Goal: Find specific page/section: Find specific page/section

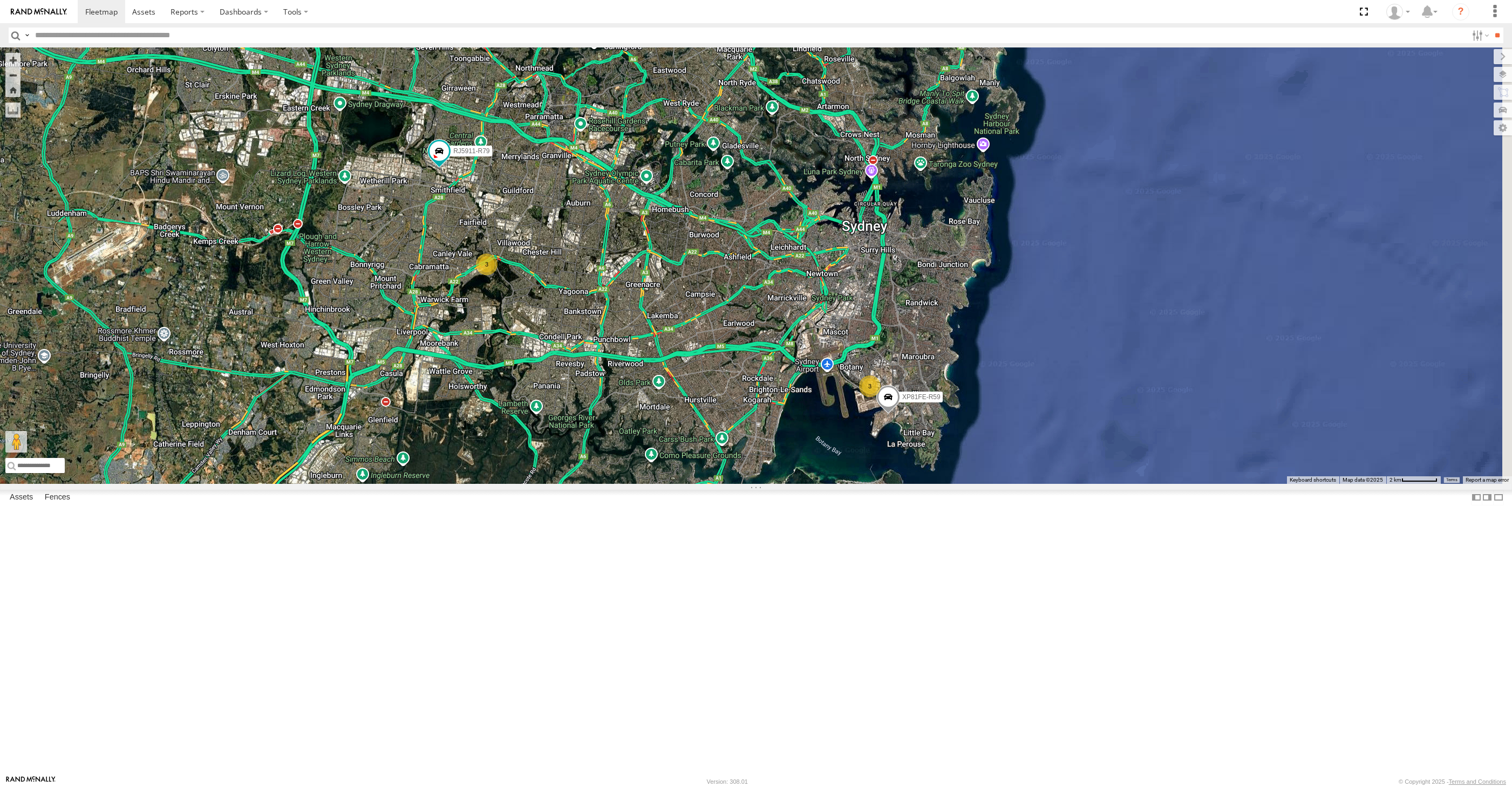
select select "**********"
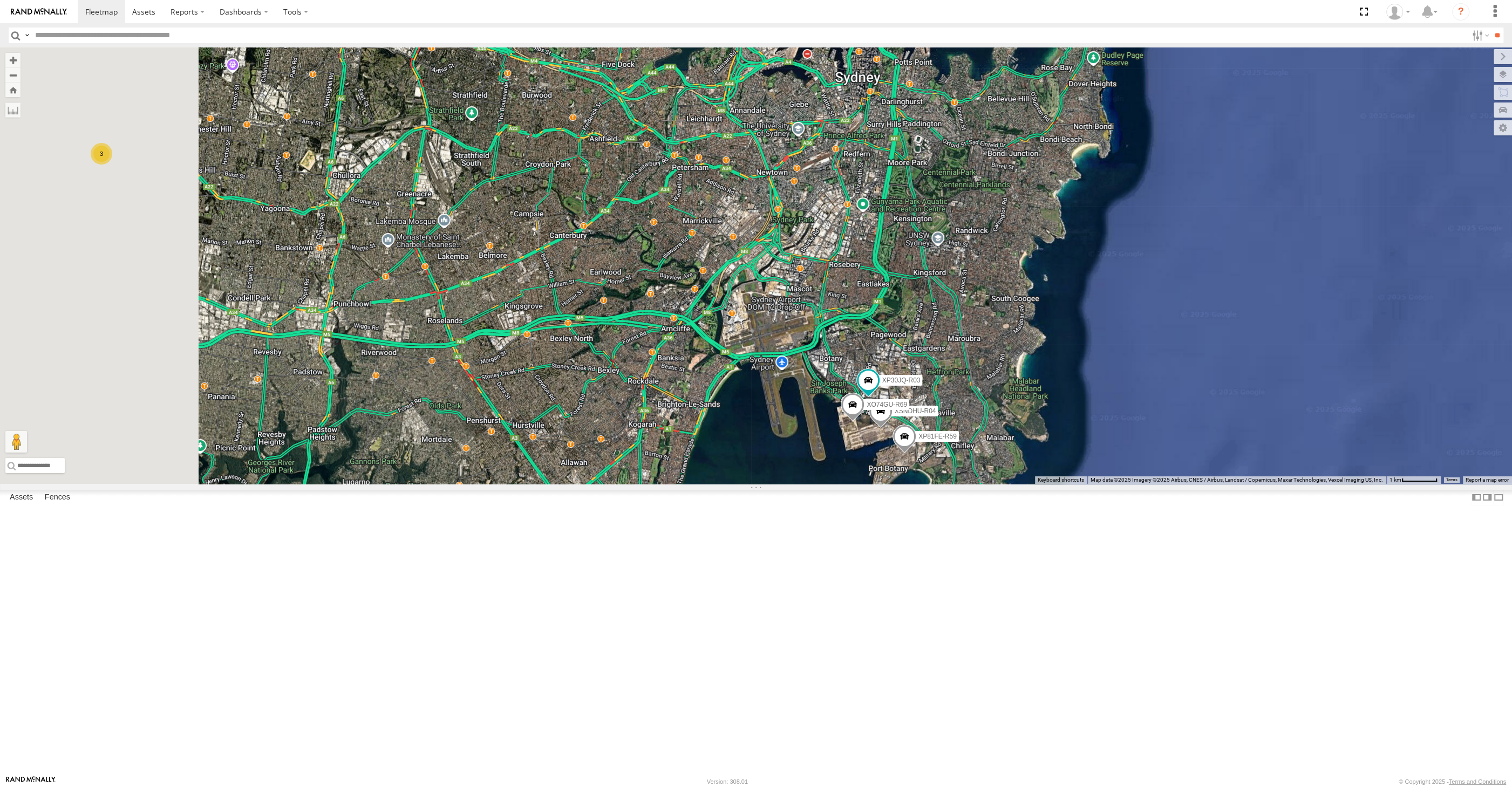
click at [913, 484] on div "RJ5911-R79 XP81FE-R59 XP30JQ-R03 XSNDHU-R04 XO74GU-R69 3" at bounding box center [756, 265] width 1512 height 436
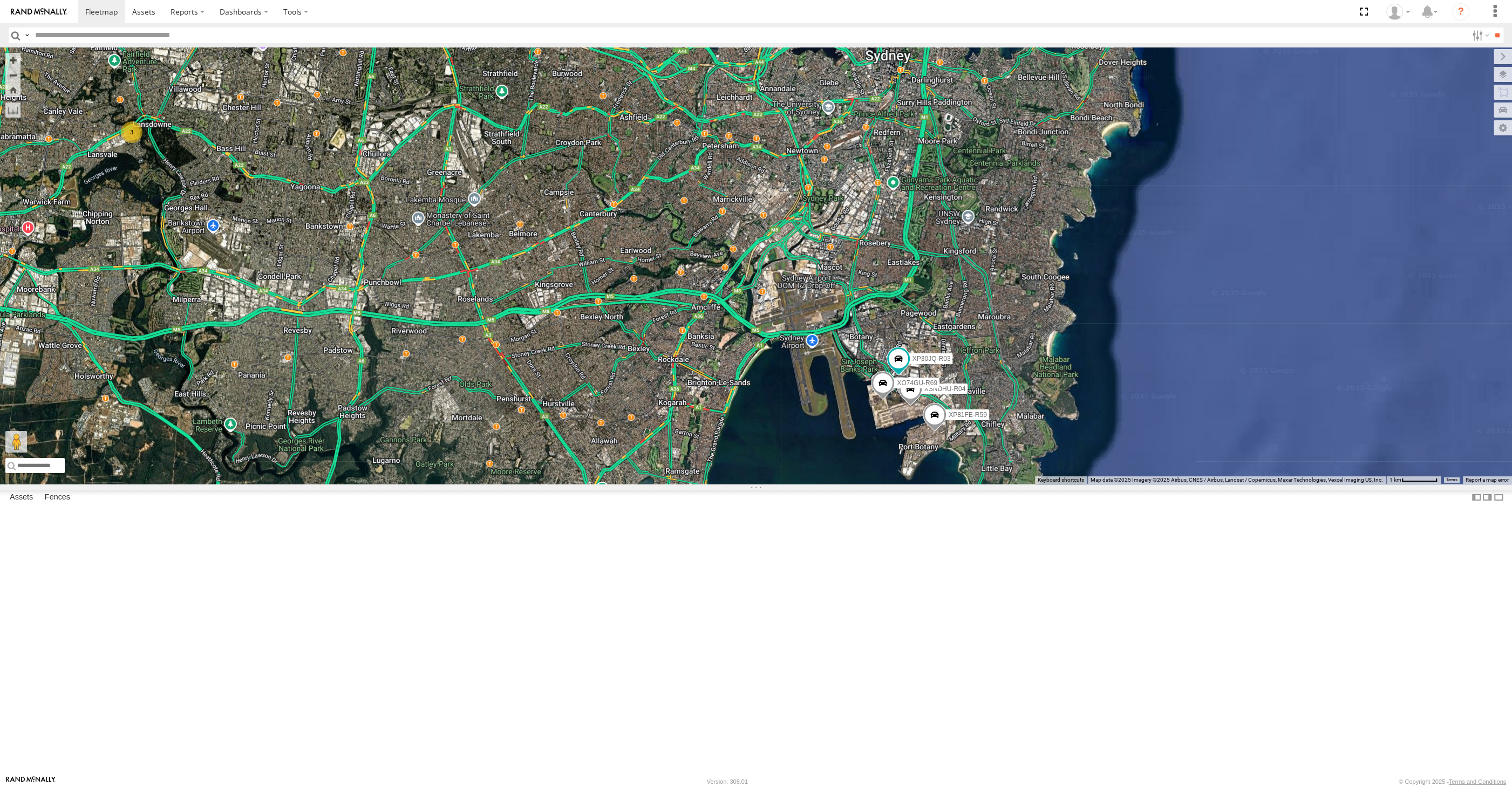
click at [493, 422] on div "RJ5911-R79 XP81FE-R59 XP30JQ-R03 XSNDHU-R04 XO74GU-R69 3" at bounding box center [756, 265] width 1512 height 436
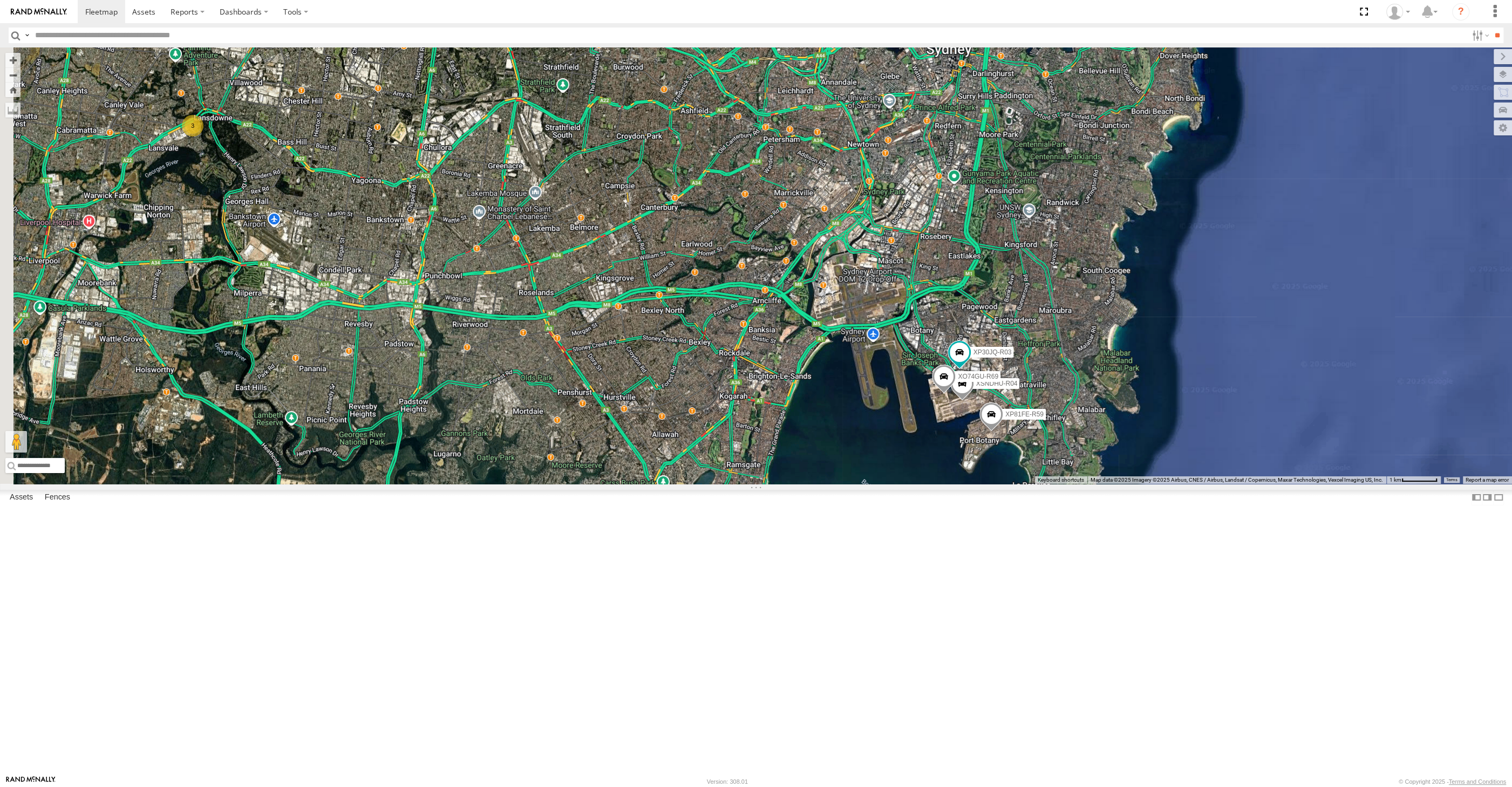
drag, startPoint x: 769, startPoint y: 367, endPoint x: 833, endPoint y: 357, distance: 64.8
click at [833, 357] on div "XP30JQ-R03 XSNDHU-R04 RJ5911-R79 XP81FE-R59 XO74GU-R69 3" at bounding box center [756, 265] width 1512 height 436
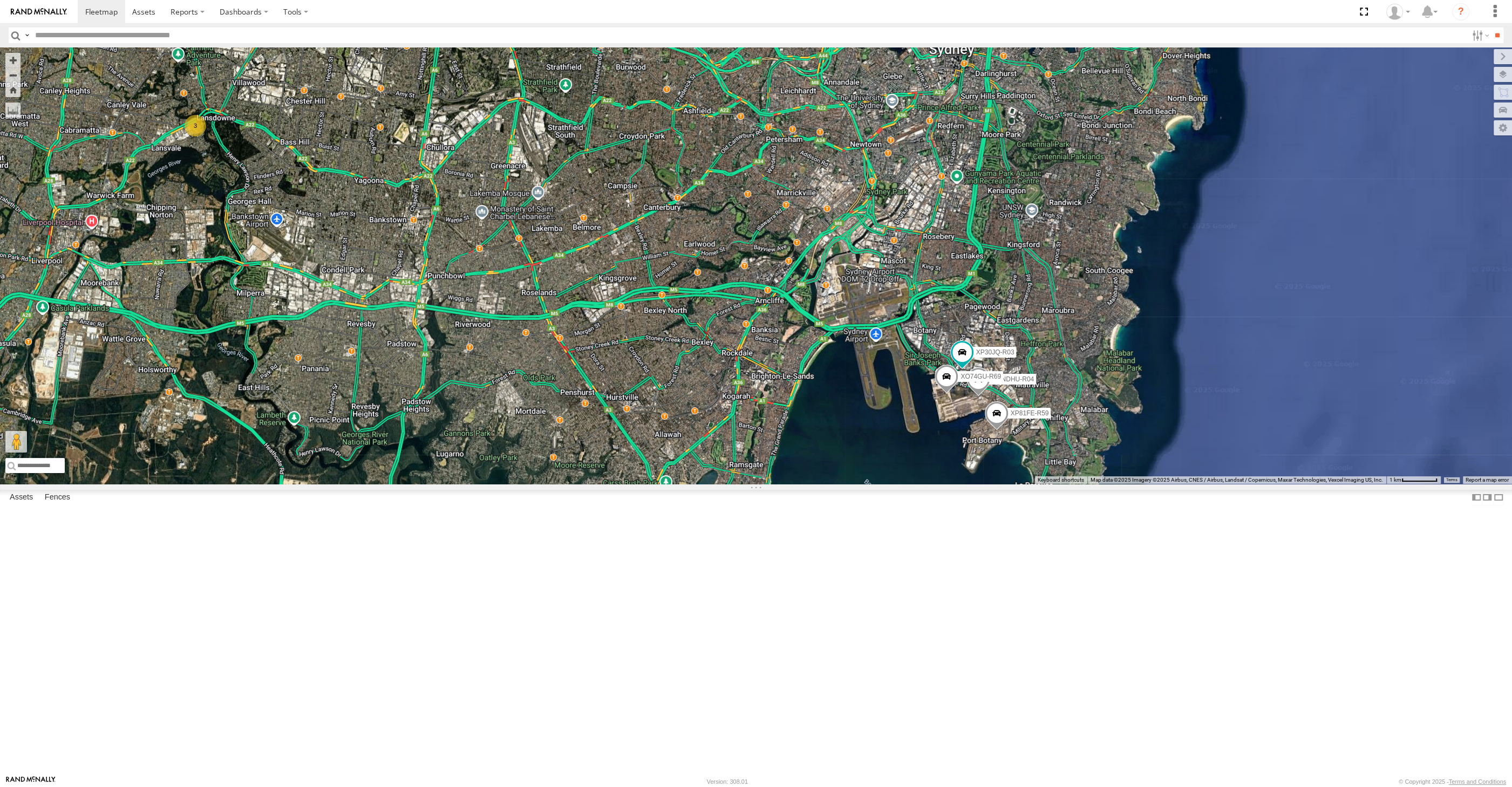
click at [805, 484] on div "XP30JQ-R03 XSNDHU-R04 RJ5911-R79 XP81FE-R59 XO74GU-R69 3" at bounding box center [756, 265] width 1512 height 436
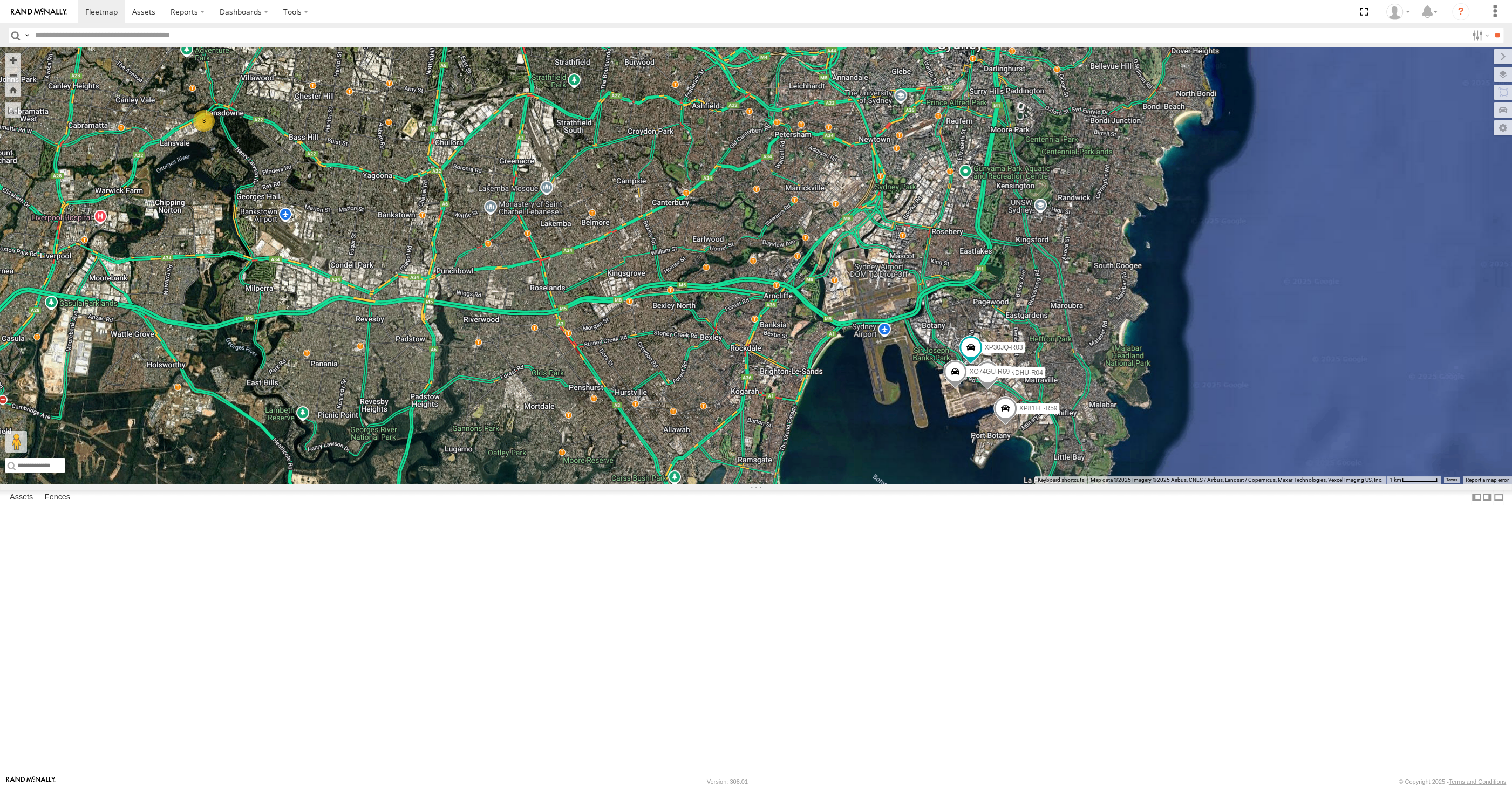
drag, startPoint x: 972, startPoint y: 605, endPoint x: 976, endPoint y: 597, distance: 8.9
click at [976, 484] on div "XP30JQ-R03 XSNDHU-R04 RJ5911-R79 XP81FE-R59 XO74GU-R69 3" at bounding box center [756, 265] width 1512 height 436
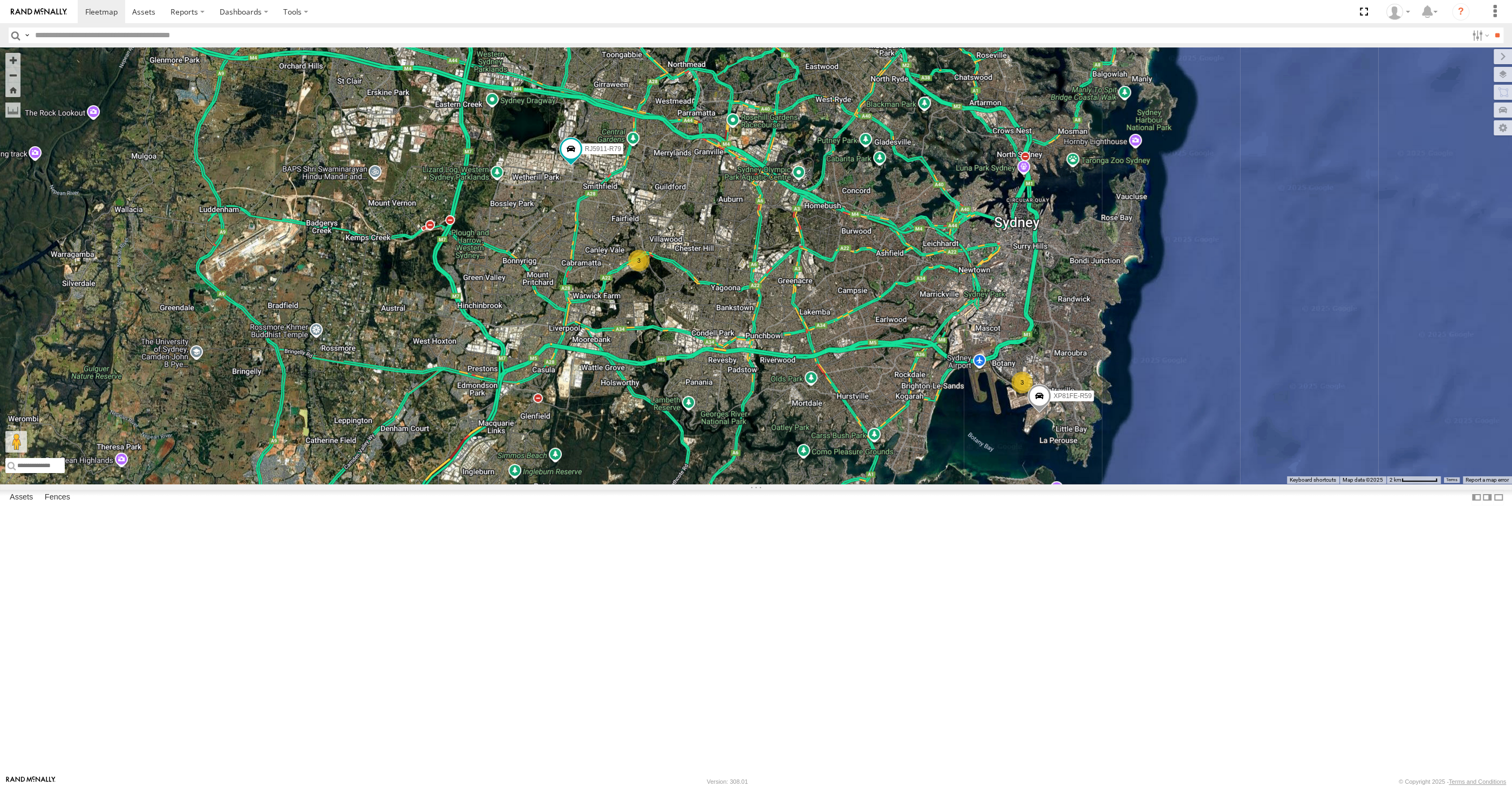
drag, startPoint x: 755, startPoint y: 515, endPoint x: 731, endPoint y: 505, distance: 26.0
click at [733, 484] on div "RJ5911-R79 3 3 XP81FE-R59" at bounding box center [756, 265] width 1512 height 436
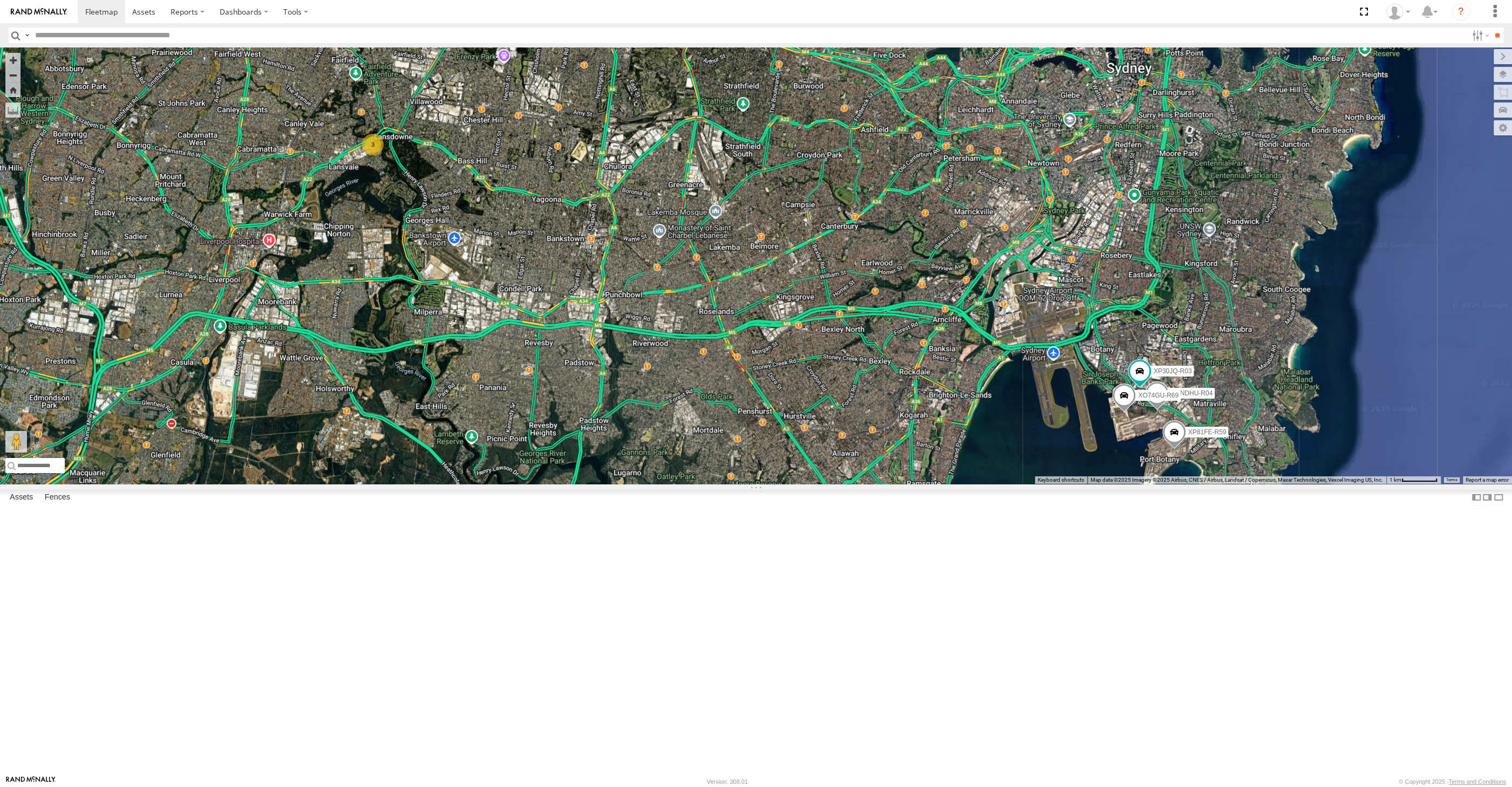
drag, startPoint x: 819, startPoint y: 492, endPoint x: 826, endPoint y: 516, distance: 25.0
click at [826, 484] on div "RJ5911-R79 XP81FE-R59 XP30JQ-R03 XSNDHU-R04 3 XO74GU-R69" at bounding box center [756, 265] width 1512 height 436
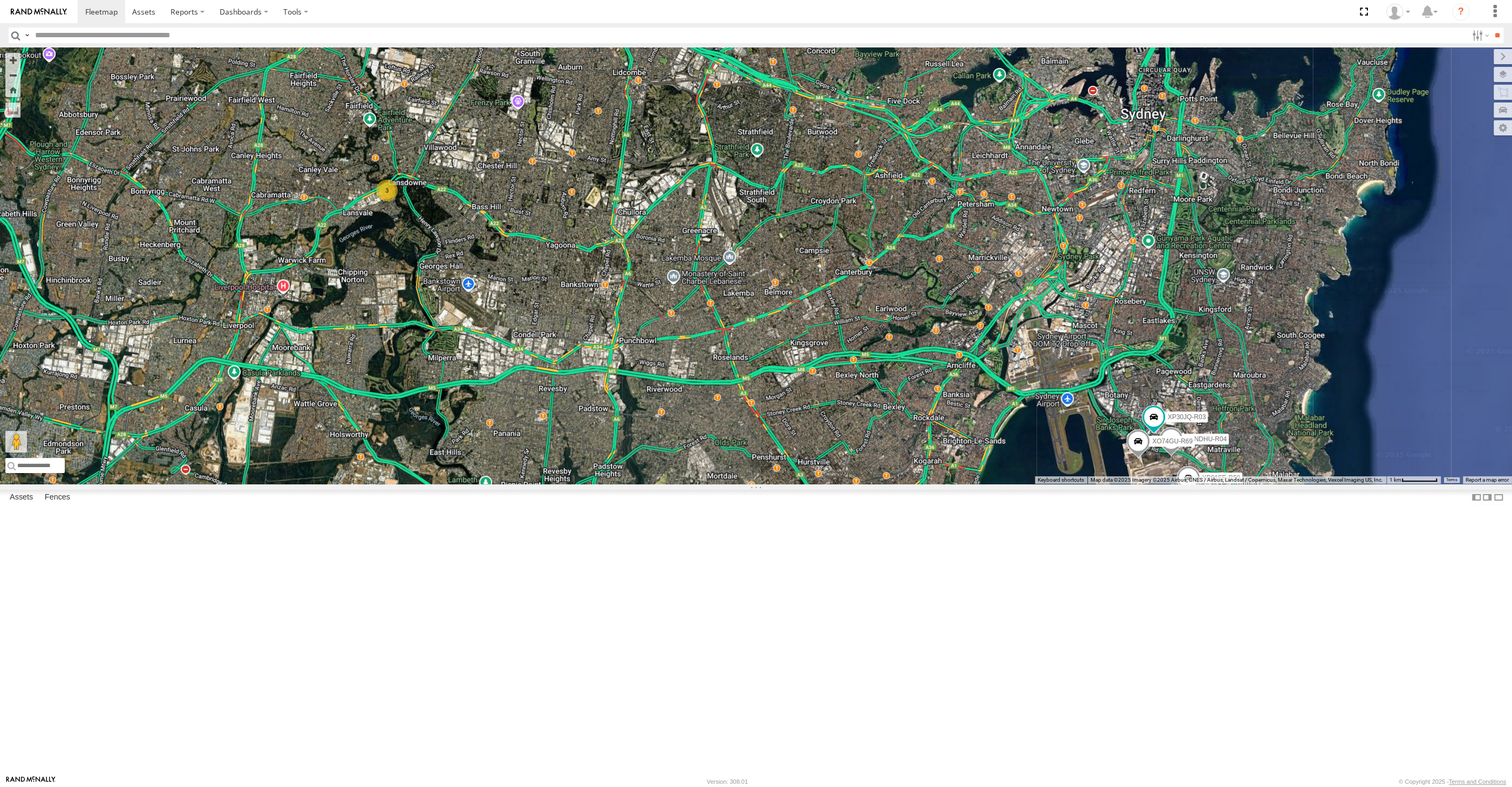
drag, startPoint x: 925, startPoint y: 537, endPoint x: 946, endPoint y: 550, distance: 24.7
click at [931, 484] on div "RJ5911-R79 XP81FE-R59 XP30JQ-R03 XSNDHU-R04 3 XO74GU-R69" at bounding box center [756, 265] width 1512 height 436
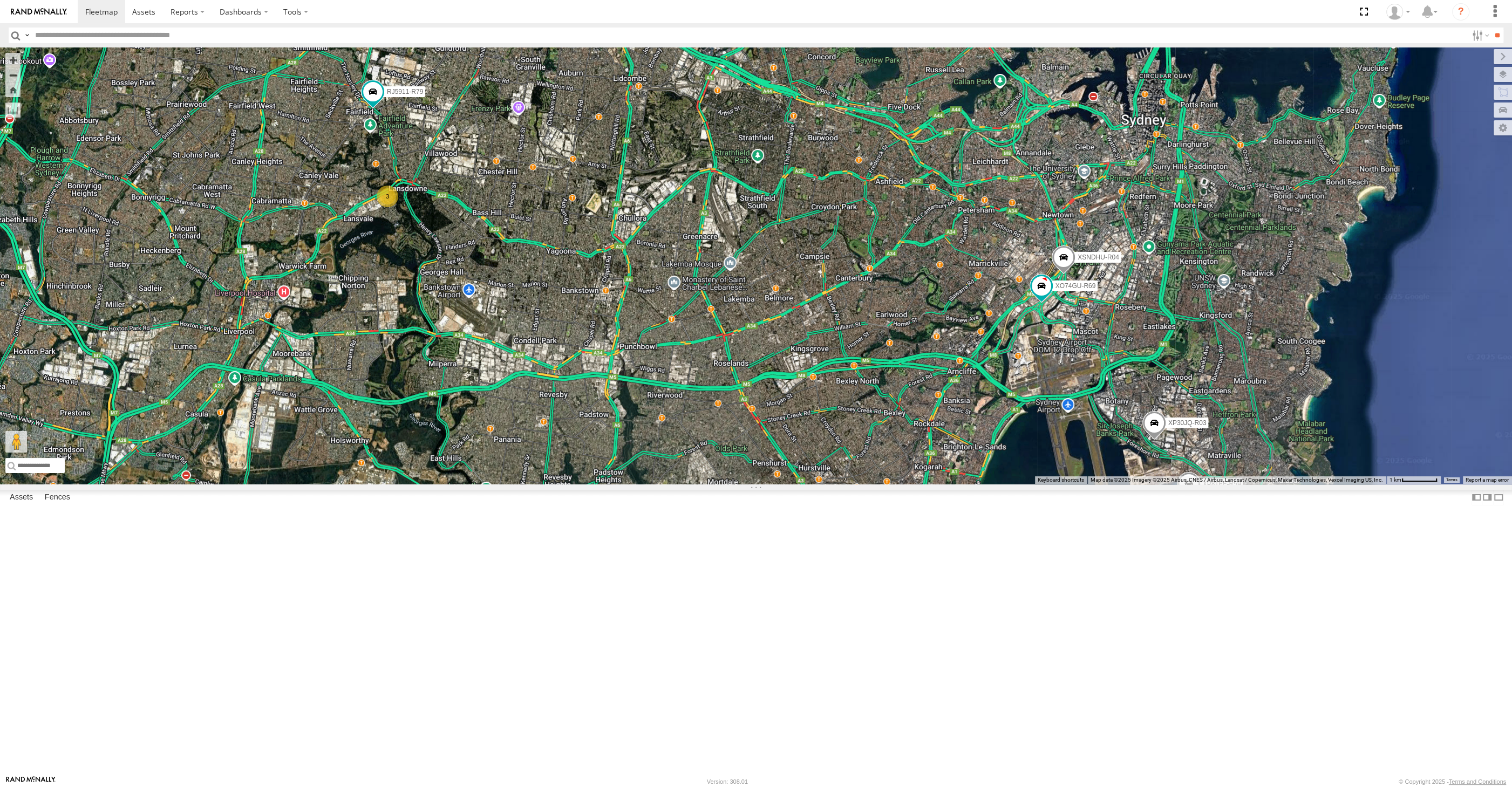
drag, startPoint x: 584, startPoint y: 509, endPoint x: 595, endPoint y: 515, distance: 12.5
click at [595, 484] on div "XP30JQ-R03 XSNDHU-R04 RJ5911-R79 XP81FE-R59 XO74GU-R69 3" at bounding box center [756, 265] width 1512 height 436
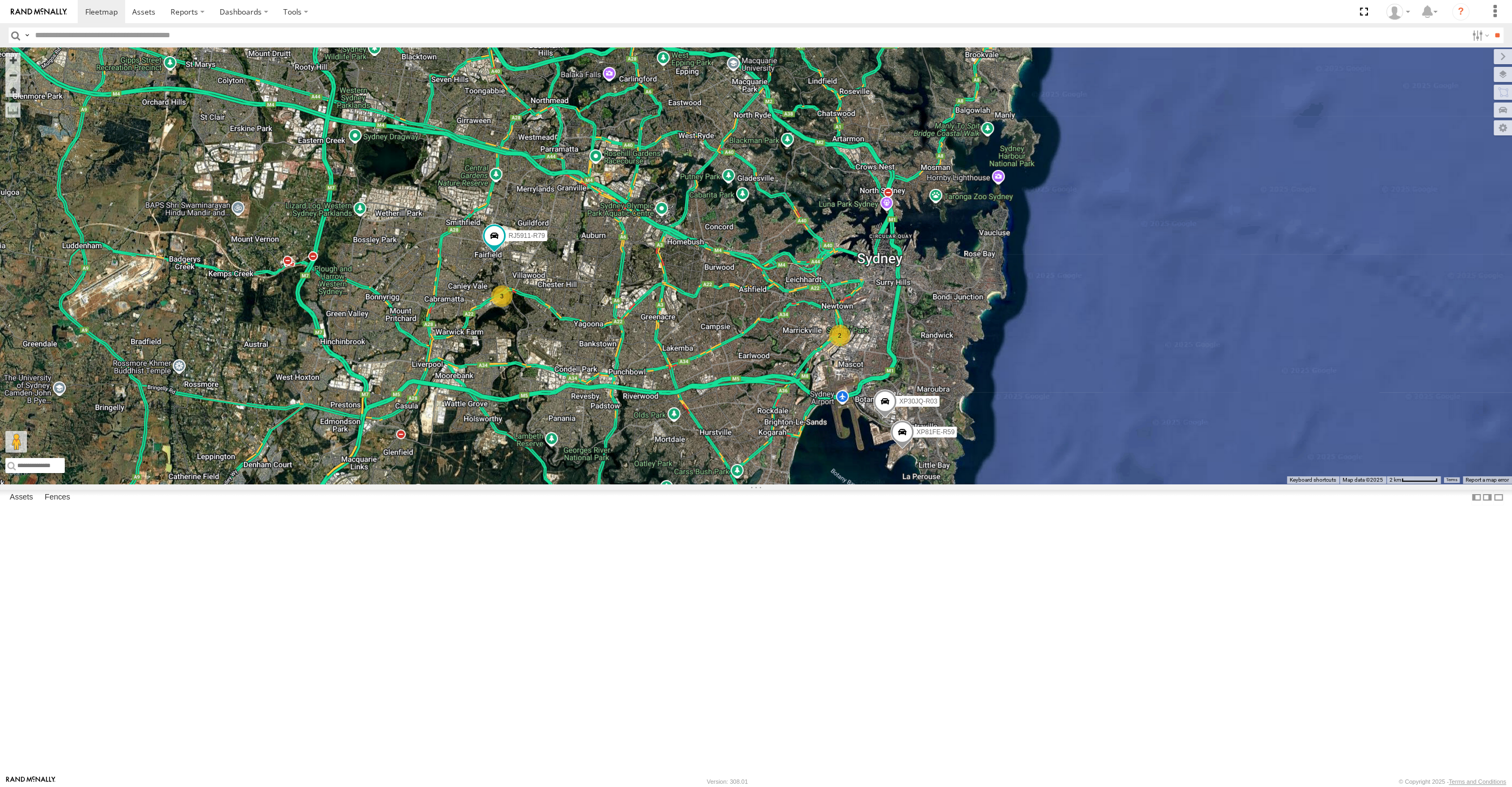
drag, startPoint x: 725, startPoint y: 501, endPoint x: 721, endPoint y: 490, distance: 11.7
click at [725, 484] on div "XP30JQ-R03 RJ5911-R79 XP81FE-R59 2 3" at bounding box center [756, 265] width 1512 height 436
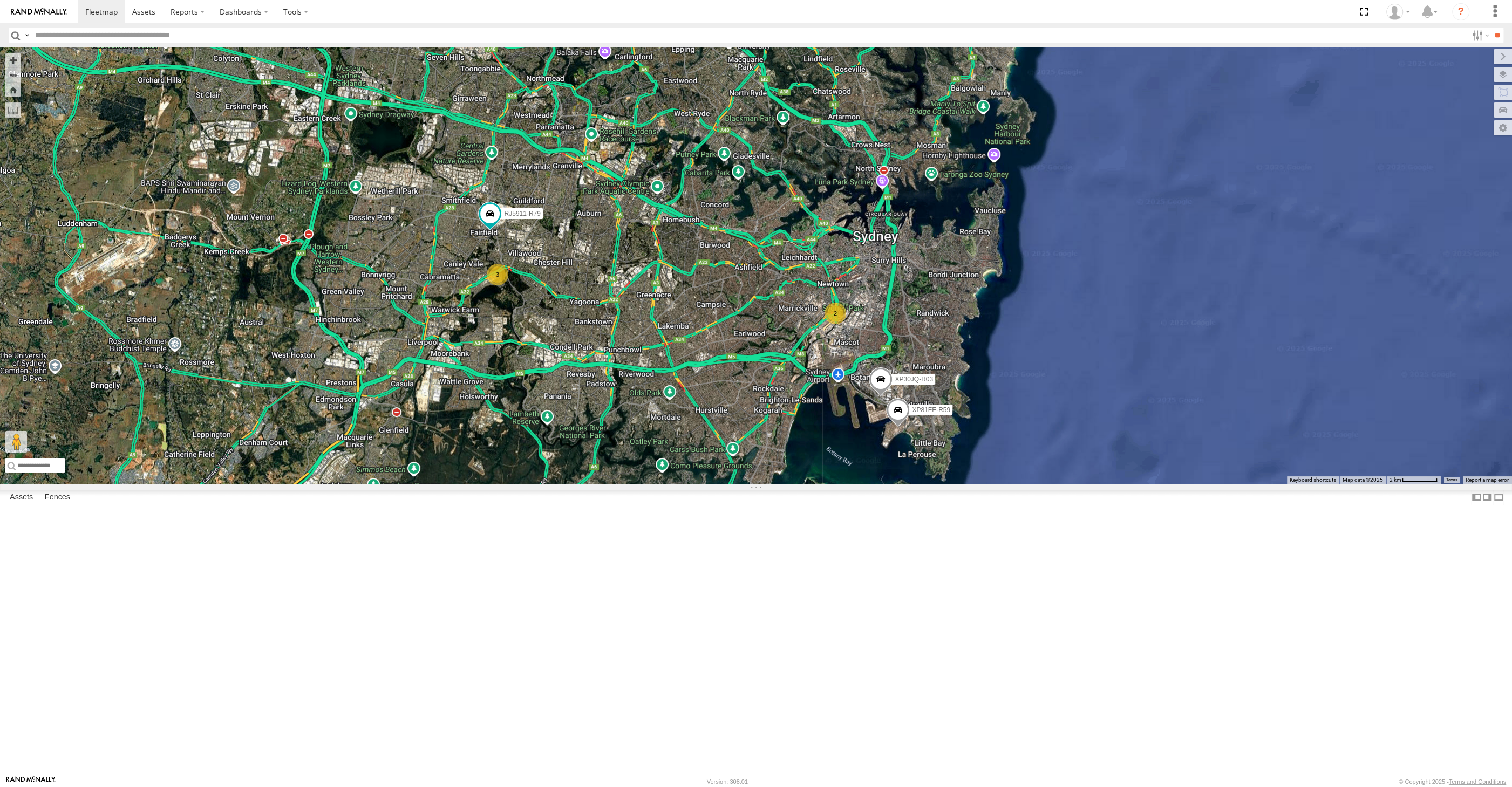
drag, startPoint x: 682, startPoint y: 545, endPoint x: 665, endPoint y: 532, distance: 21.4
click at [670, 484] on div "XP30JQ-R03 RJ5911-R79 XP81FE-R59 2 3" at bounding box center [756, 265] width 1512 height 436
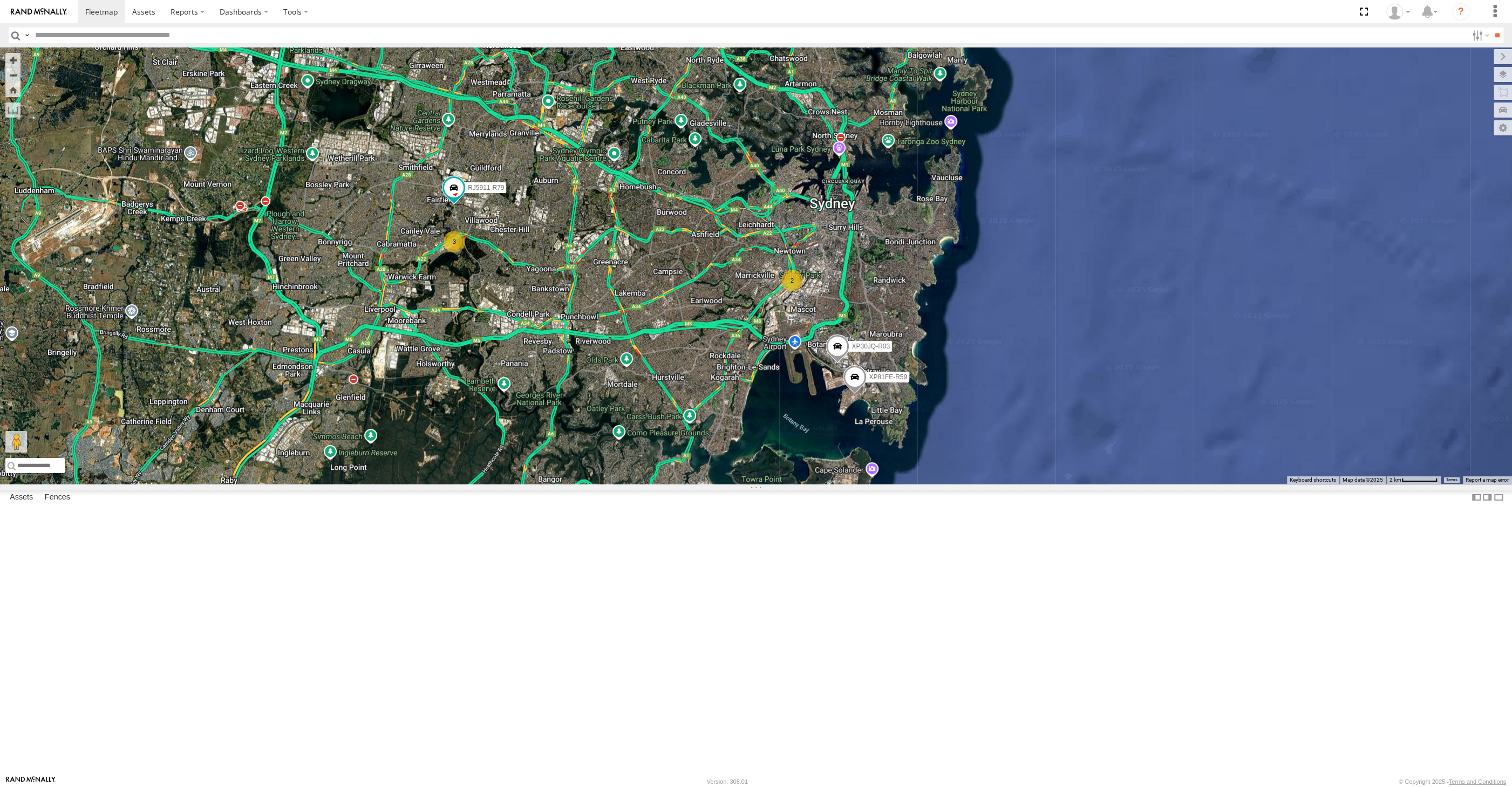
drag, startPoint x: 624, startPoint y: 583, endPoint x: 641, endPoint y: 599, distance: 23.3
click at [641, 484] on div "XP30JQ-R03 RJ5911-R79 XP81FE-R59 2 3" at bounding box center [756, 265] width 1512 height 436
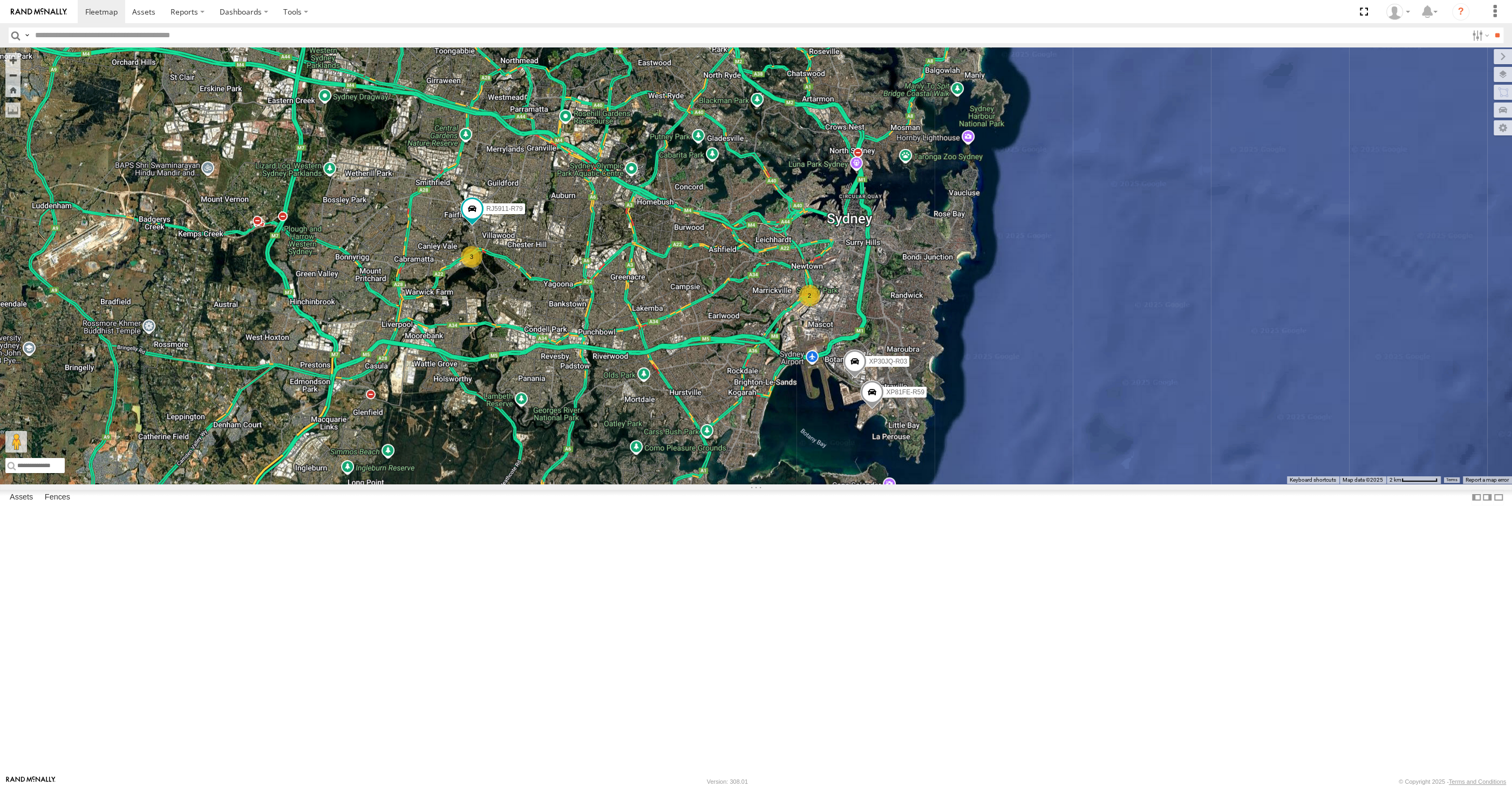
click at [630, 484] on div "XP30JQ-R03 RJ5911-R79 XP81FE-R59 2 3" at bounding box center [756, 265] width 1512 height 436
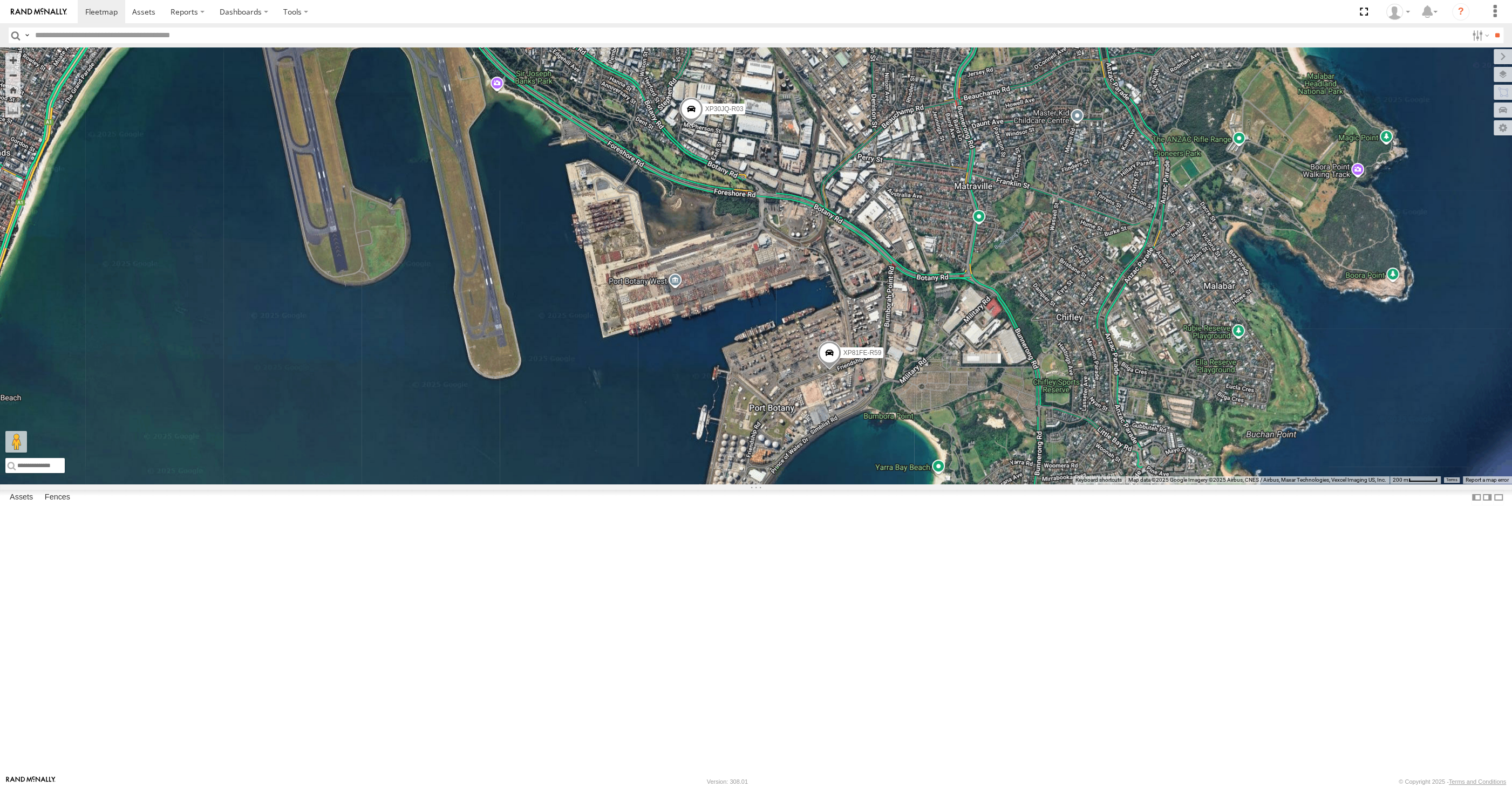
click at [826, 370] on span at bounding box center [830, 355] width 24 height 29
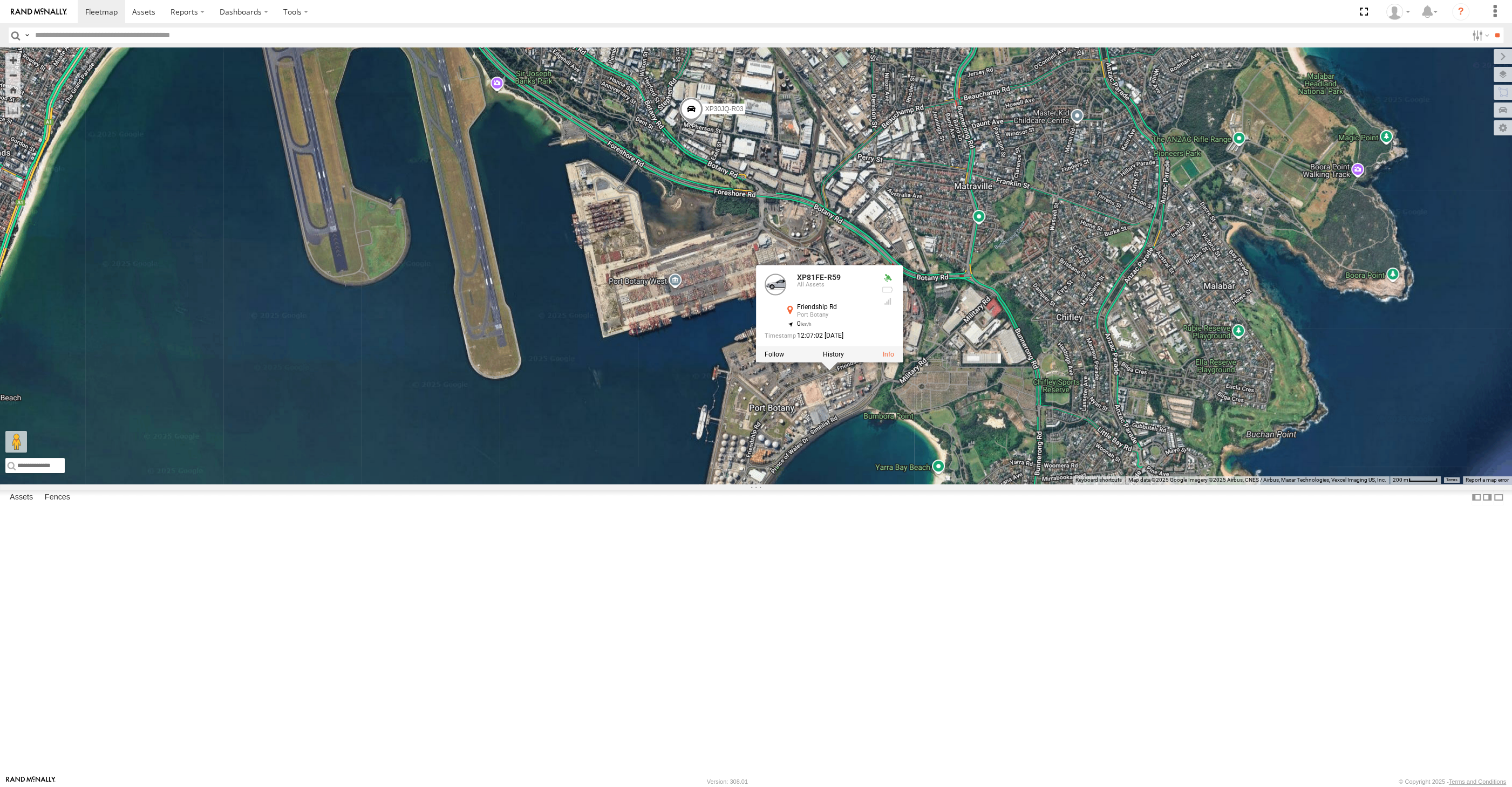
click at [895, 484] on div "XP30JQ-R03 RJ5911-R79 XP81FE-R59 XSNDHU-R04 XO74GU-R69 XP81FE-R59 All Assets Fr…" at bounding box center [756, 265] width 1512 height 436
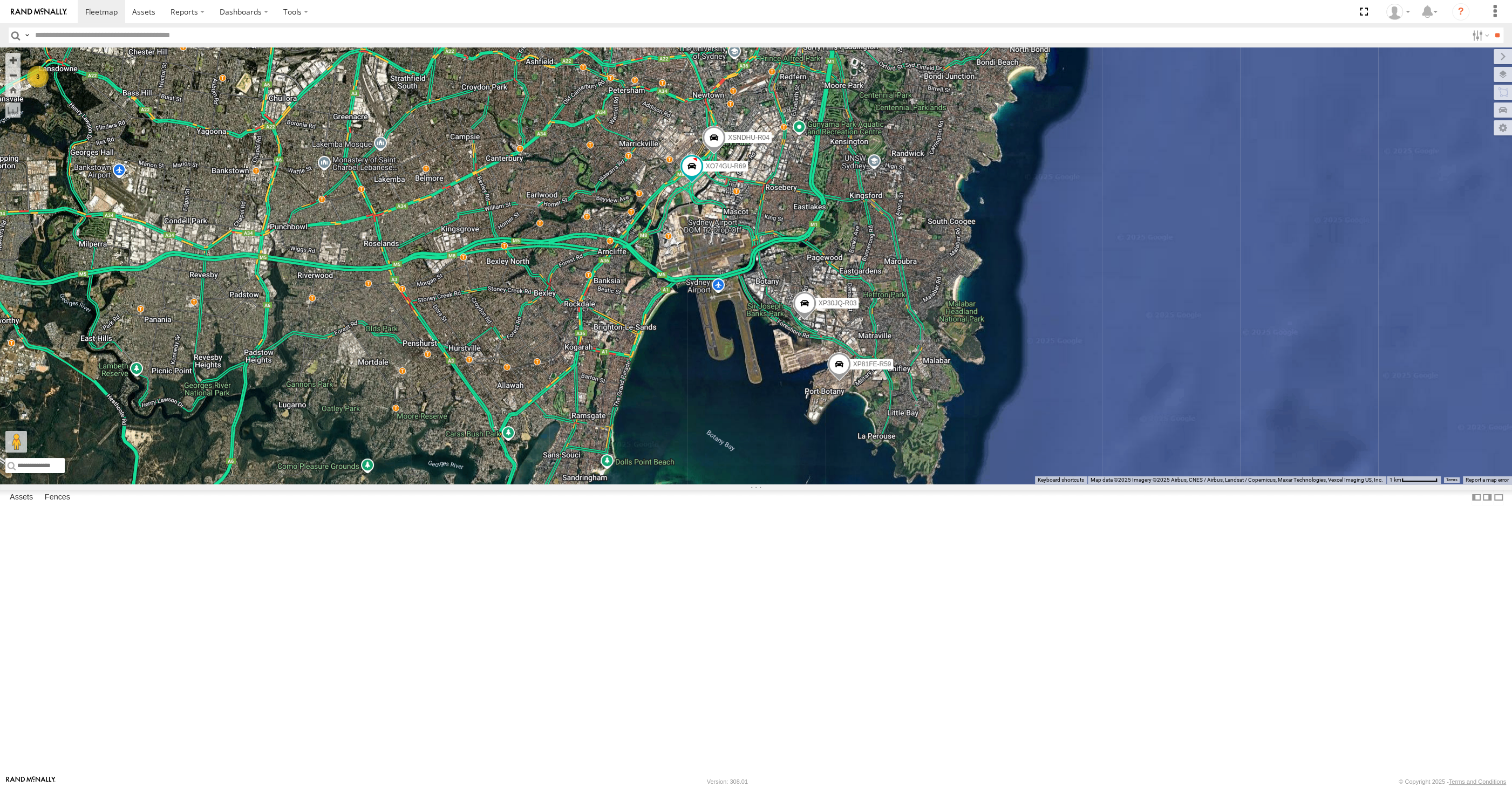
drag, startPoint x: 713, startPoint y: 512, endPoint x: 727, endPoint y: 514, distance: 14.1
click at [727, 484] on div "XP30JQ-R03 RJ5911-R79 XP81FE-R59 XSNDHU-R04 XO74GU-R69 3" at bounding box center [756, 265] width 1512 height 436
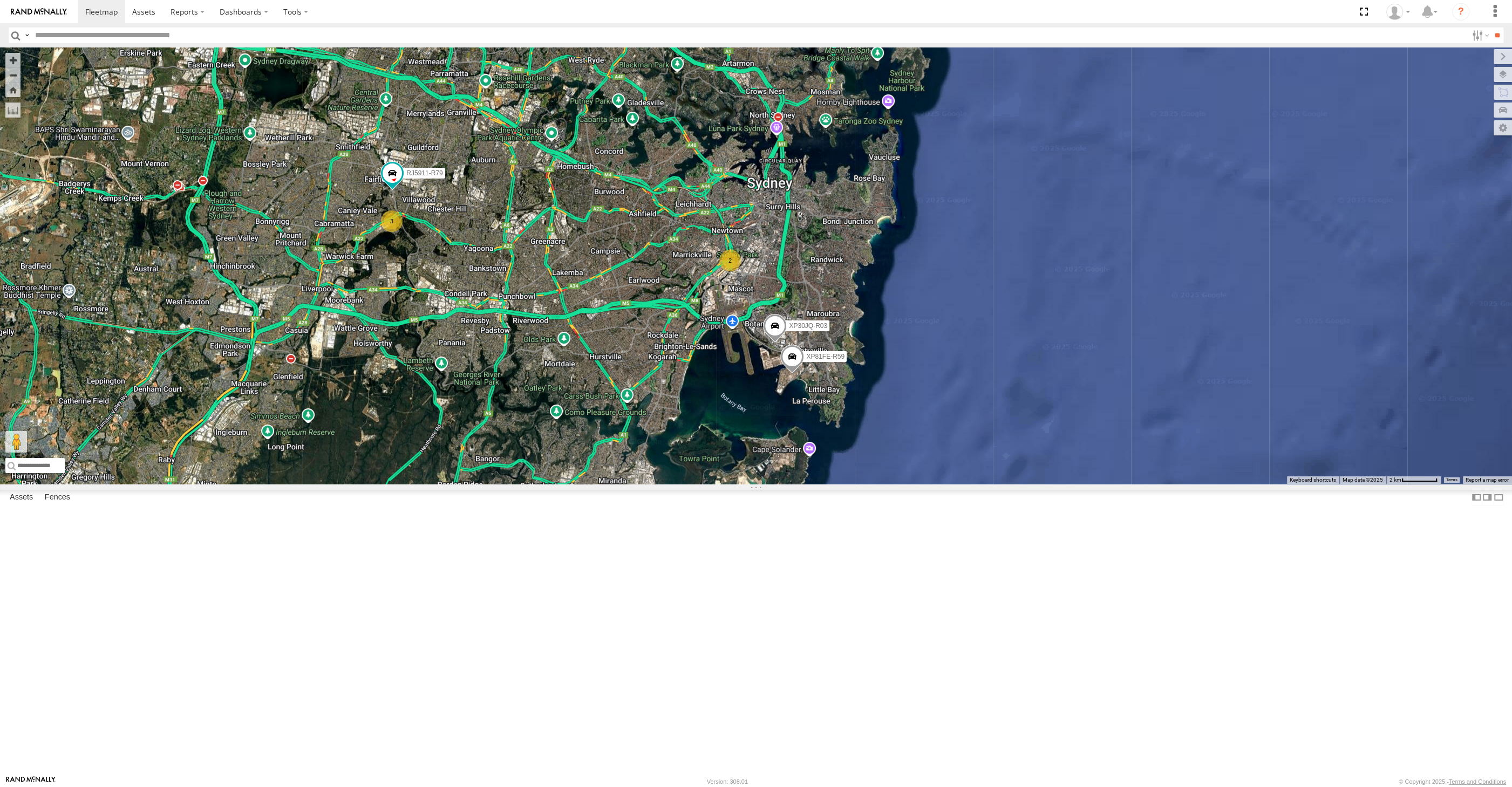
drag, startPoint x: 671, startPoint y: 506, endPoint x: 711, endPoint y: 508, distance: 40.0
click at [711, 484] on div "XP30JQ-R03 RJ5911-R79 XP81FE-R59 2 3" at bounding box center [756, 265] width 1512 height 436
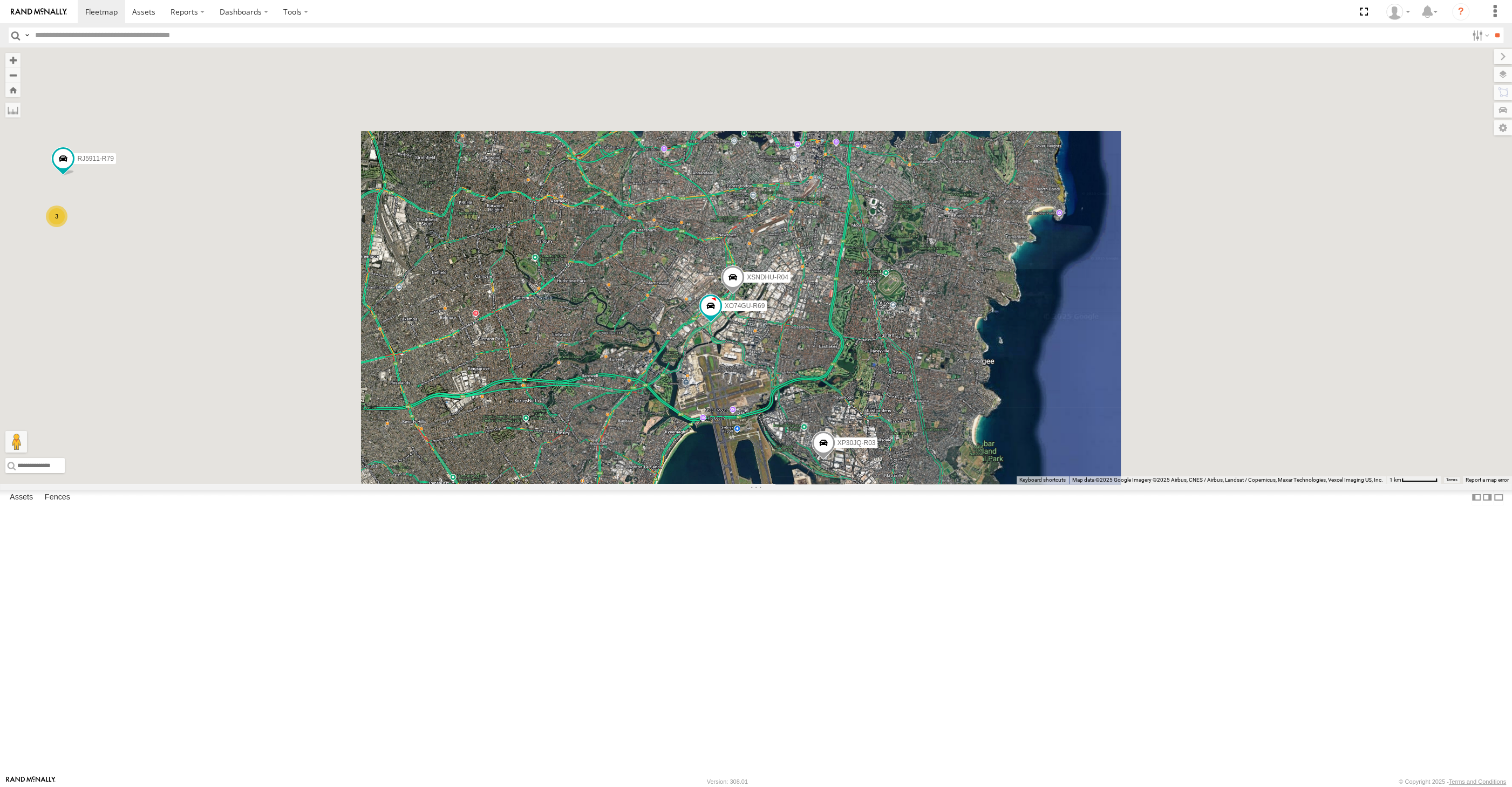
drag, startPoint x: 647, startPoint y: 547, endPoint x: 679, endPoint y: 548, distance: 32.0
click at [679, 484] on div "XP30JQ-R03 RJ5911-R79 XP81FE-R59 XSNDHU-R04 XO74GU-R69 3" at bounding box center [756, 265] width 1512 height 436
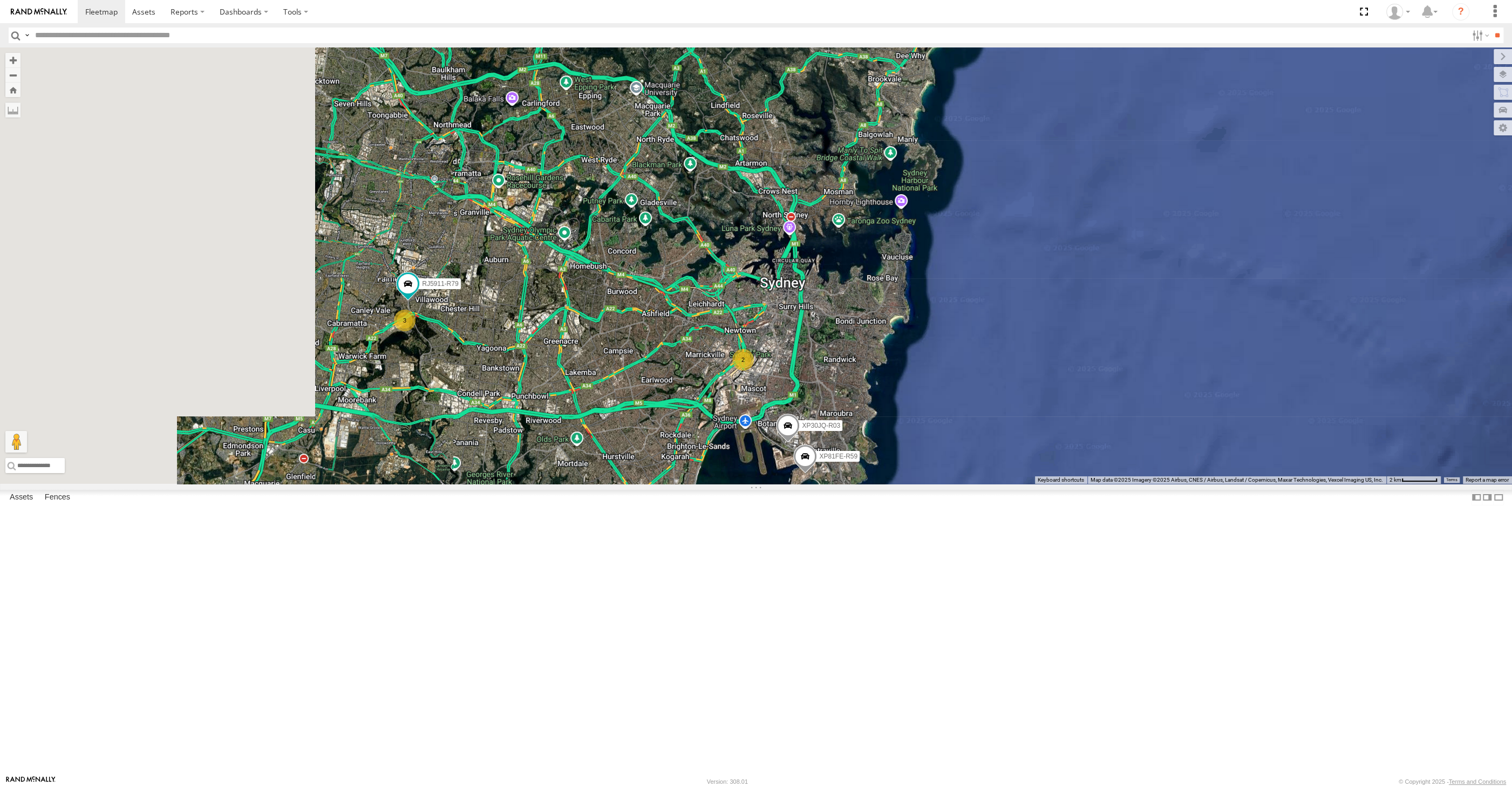
drag, startPoint x: 680, startPoint y: 547, endPoint x: 782, endPoint y: 589, distance: 110.3
click at [780, 484] on div "XP30JQ-R03 RJ5911-R79 XP81FE-R59 2 3" at bounding box center [756, 265] width 1512 height 436
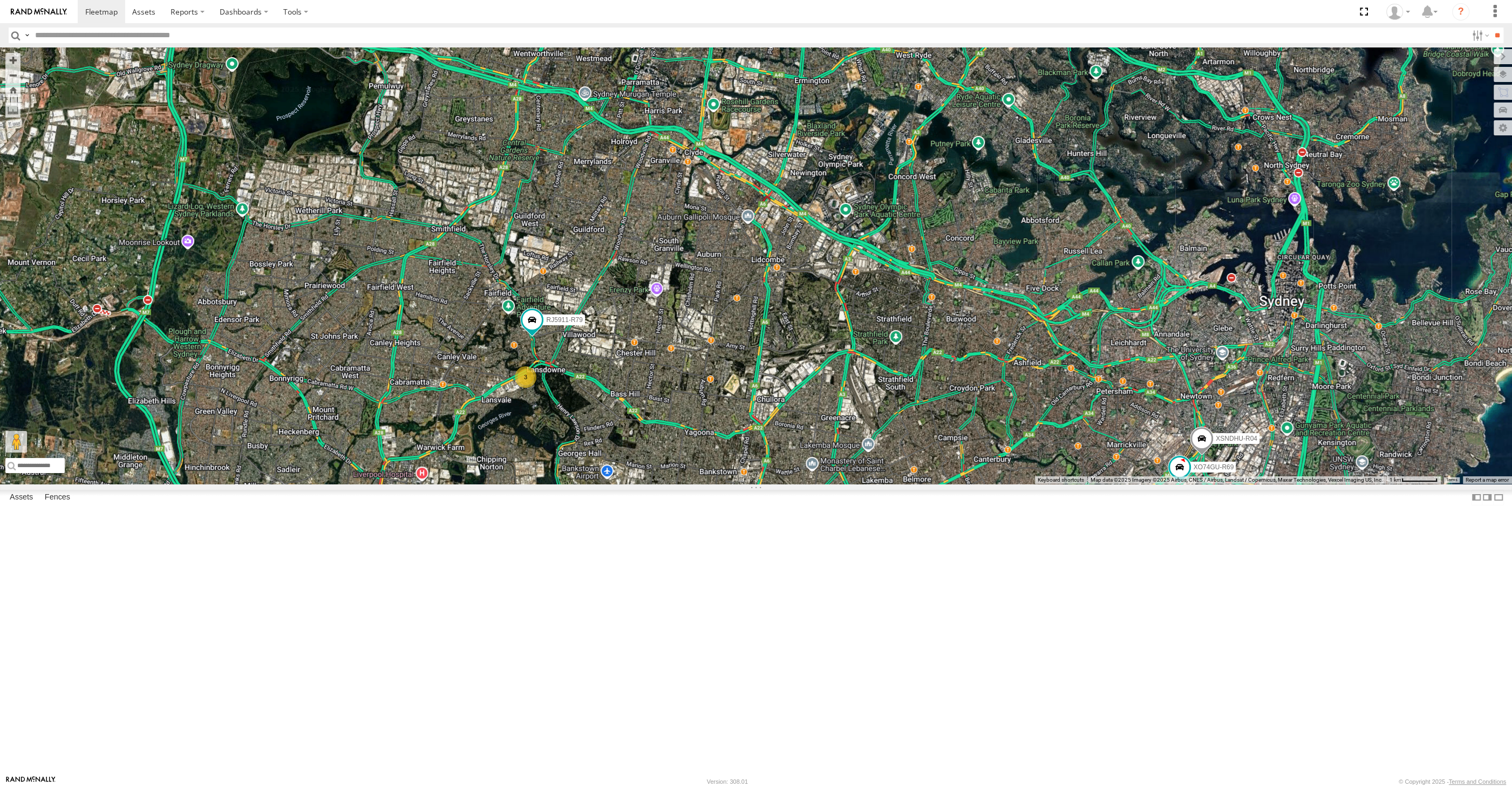
drag, startPoint x: 657, startPoint y: 624, endPoint x: 665, endPoint y: 590, distance: 34.9
click at [664, 484] on div "XP30JQ-R03 RJ5911-R79 XP81FE-R59 XSNDHU-R04 3 XO74GU-R69" at bounding box center [756, 265] width 1512 height 436
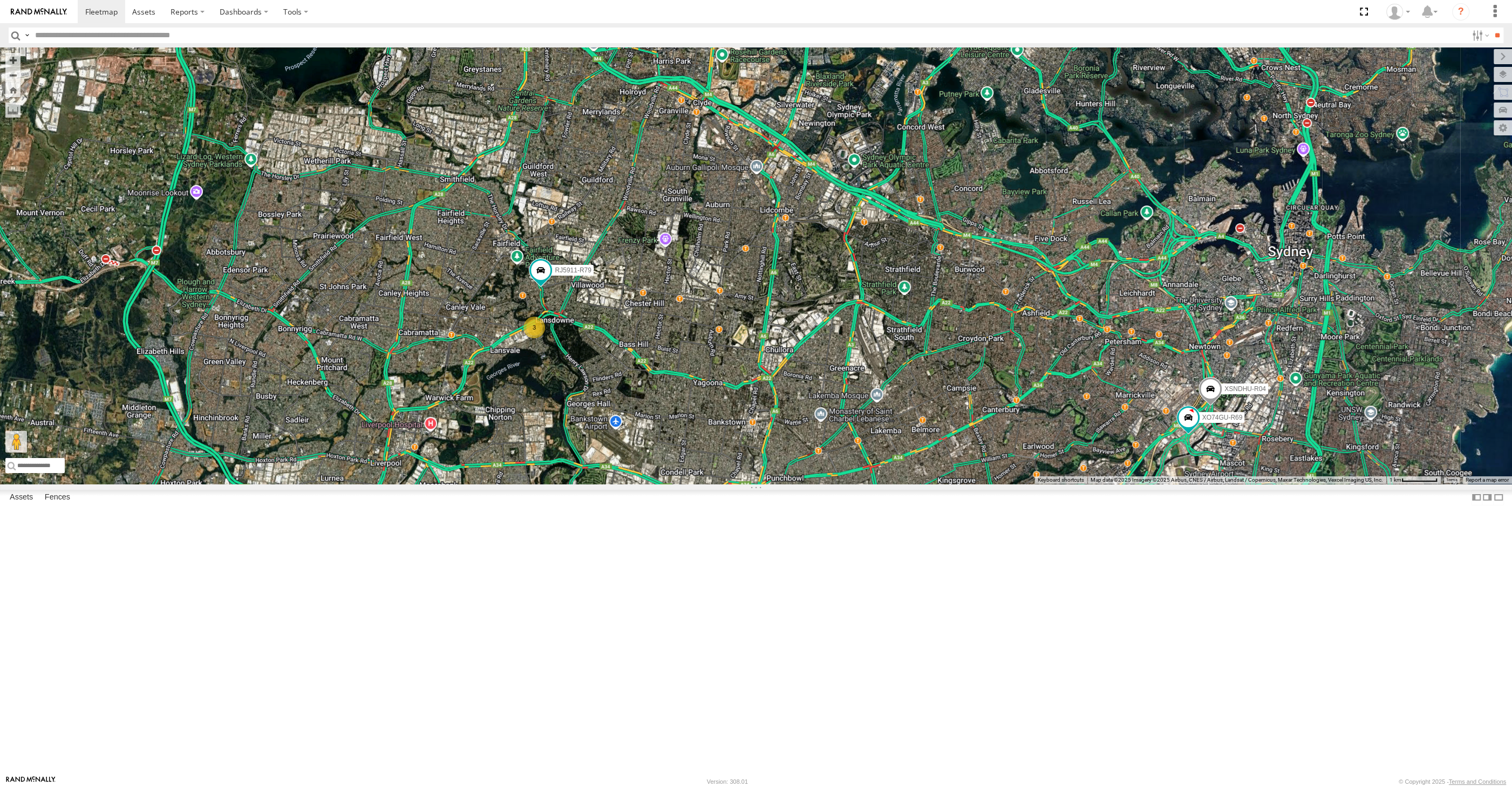
drag, startPoint x: 806, startPoint y: 629, endPoint x: 792, endPoint y: 595, distance: 36.8
click at [792, 484] on div "XP30JQ-R03 RJ5911-R79 XP81FE-R59 XSNDHU-R04 3 XO74GU-R69" at bounding box center [756, 265] width 1512 height 436
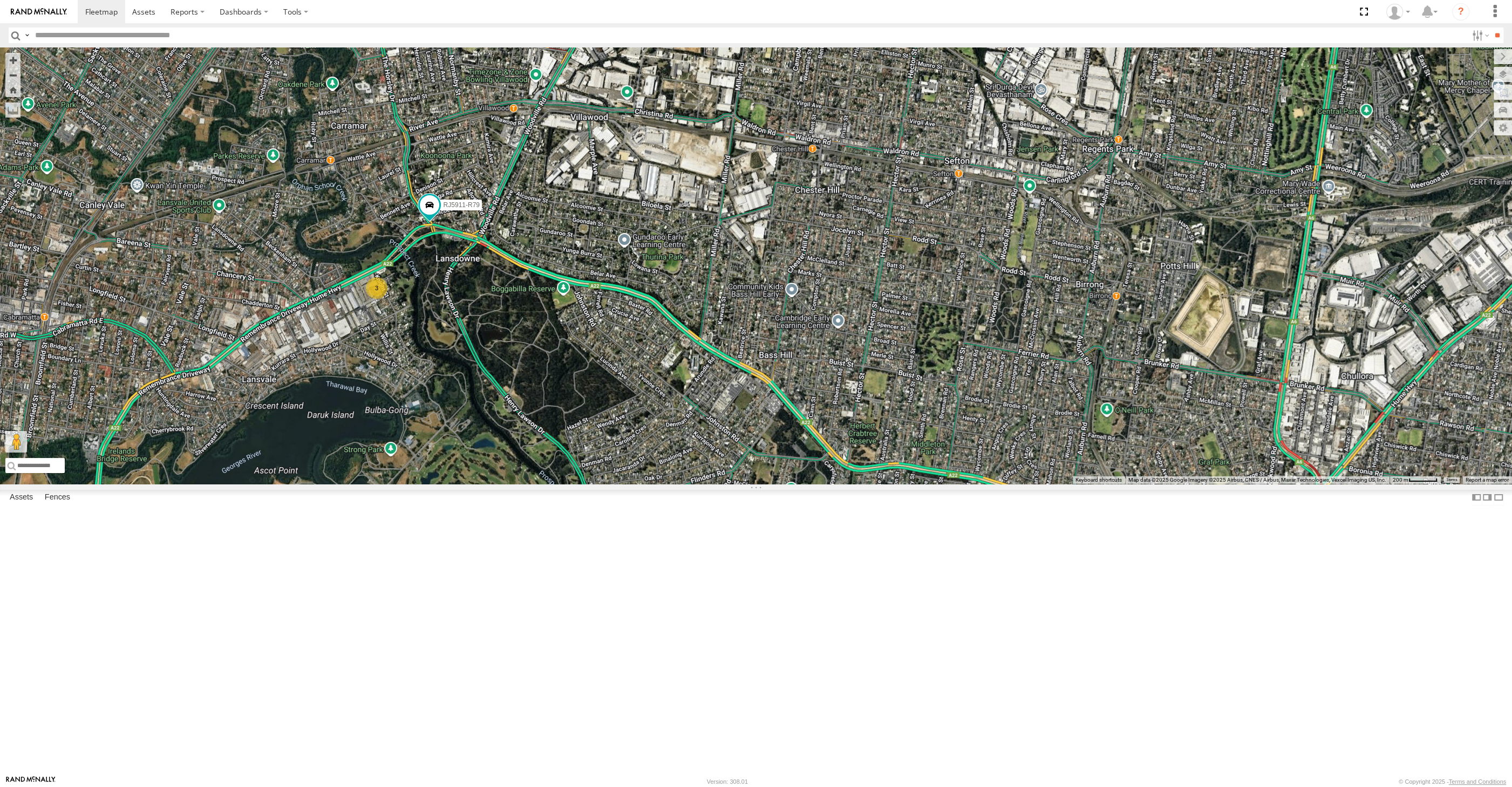
drag, startPoint x: 904, startPoint y: 511, endPoint x: 806, endPoint y: 382, distance: 162.0
click at [851, 429] on div "XP30JQ-R03 XSNDHU-R04 RJ5911-R79 XP81FE-R59 XO74GU-R69 3" at bounding box center [756, 265] width 1512 height 436
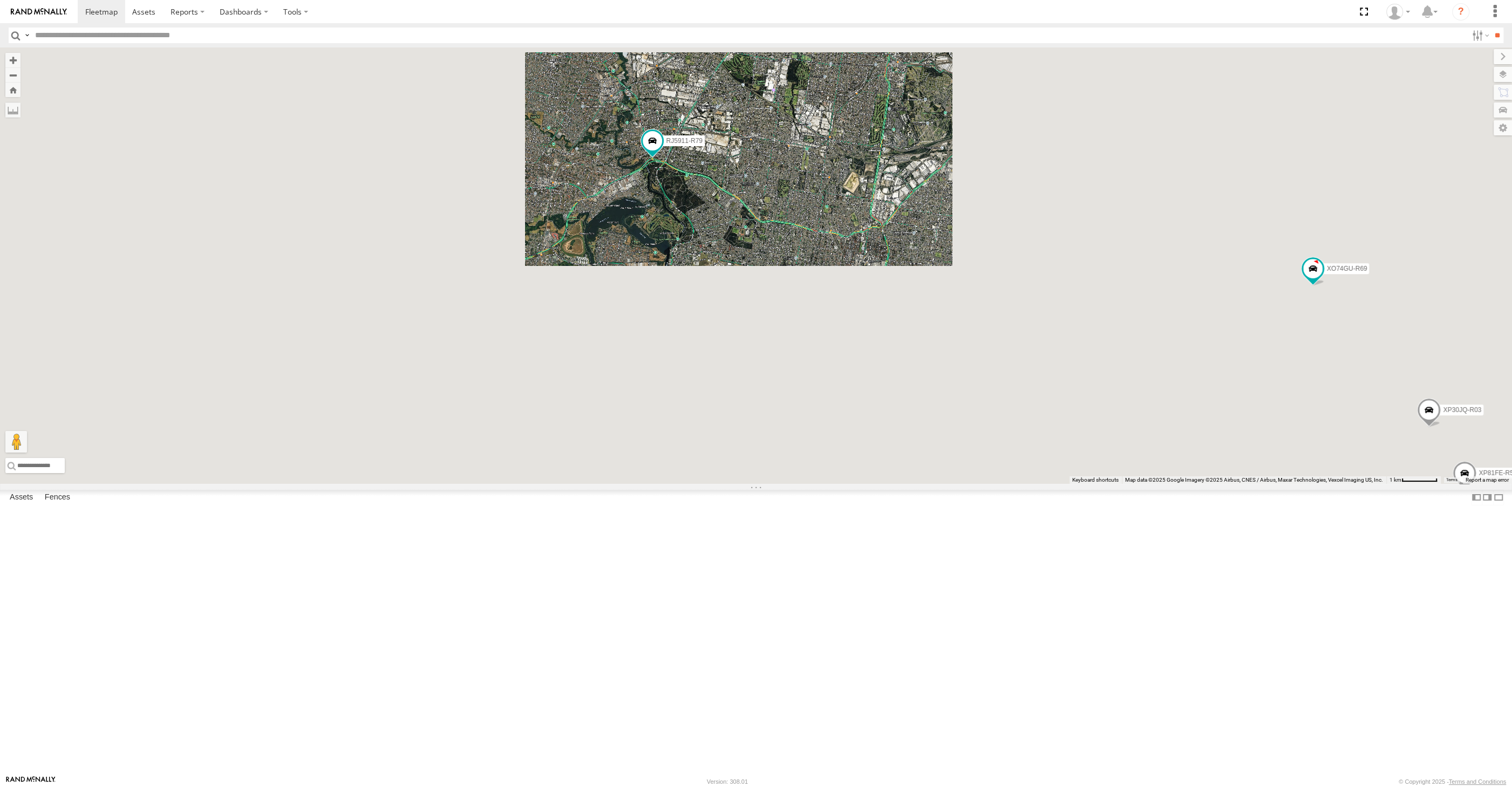
click at [1028, 484] on div "XP30JQ-R03 XSNDHU-R04 RJ5911-R79 XP81FE-R59 XO74GU-R69" at bounding box center [756, 265] width 1512 height 436
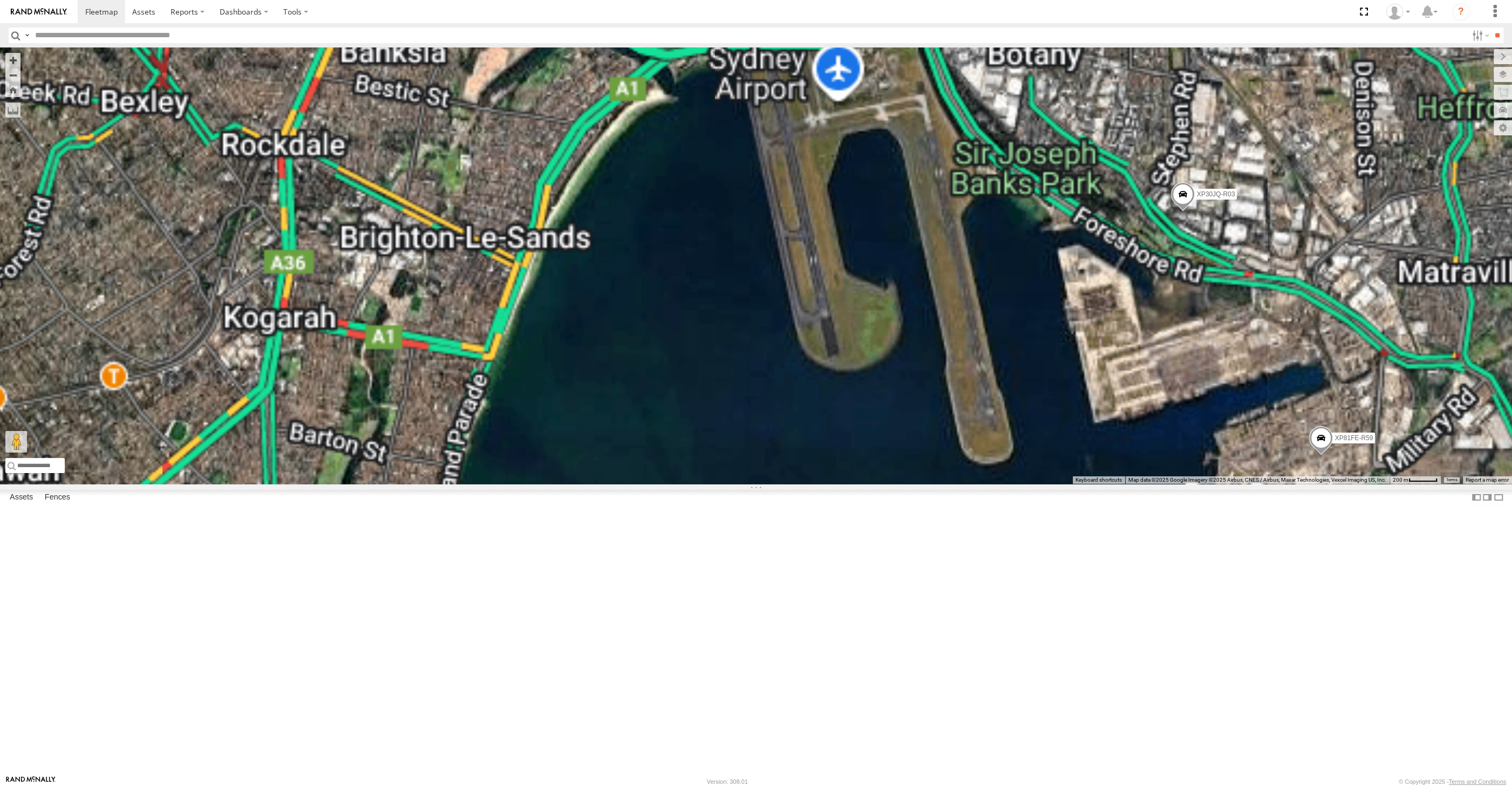
click at [1319, 456] on span at bounding box center [1321, 440] width 24 height 29
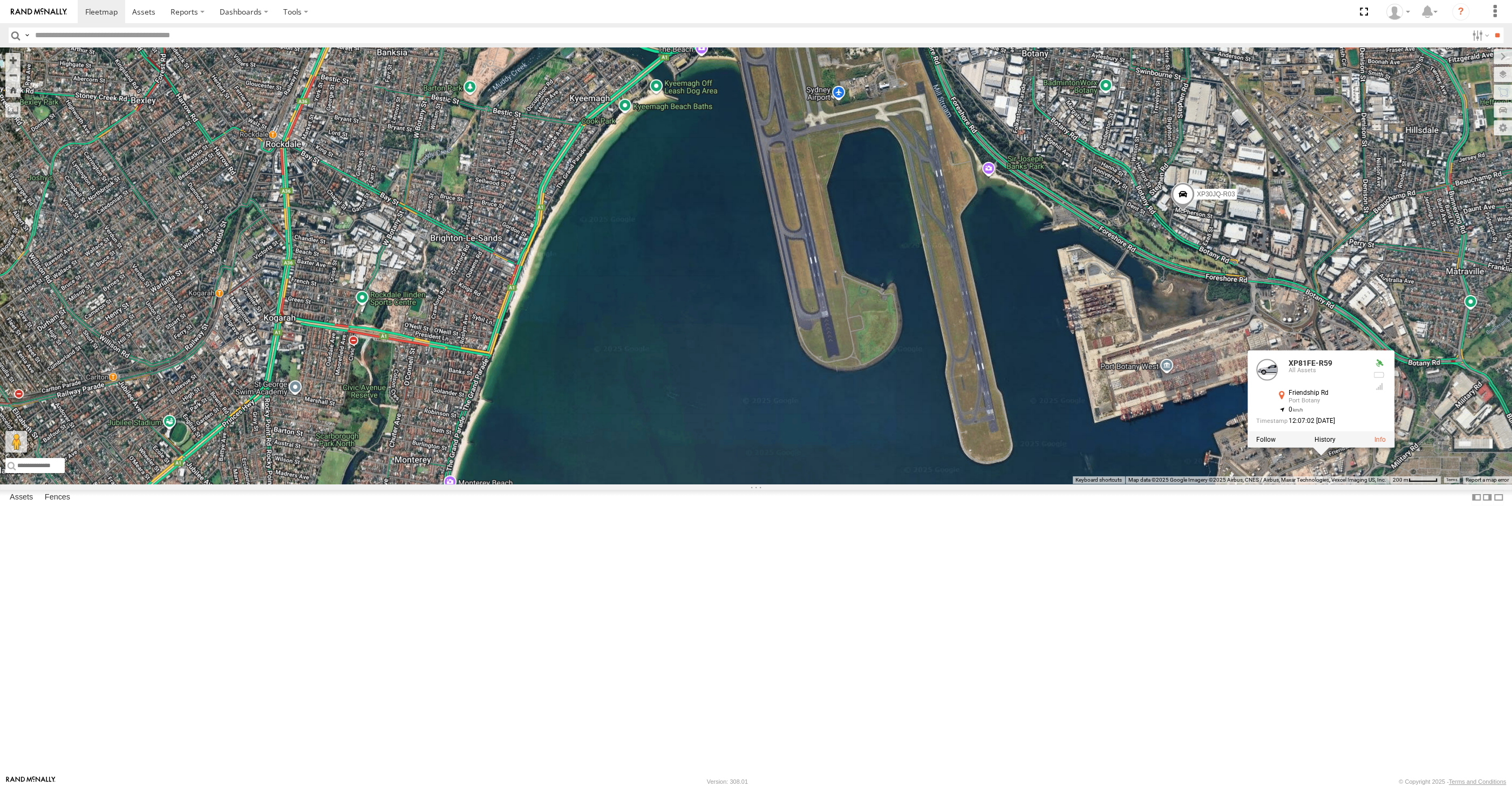
click at [1359, 484] on div "XP30JQ-R03 XSNDHU-R04 RJ5911-R79 XP81FE-R59 XO74GU-R69 XP81FE-R59 All Assets Fr…" at bounding box center [756, 265] width 1512 height 436
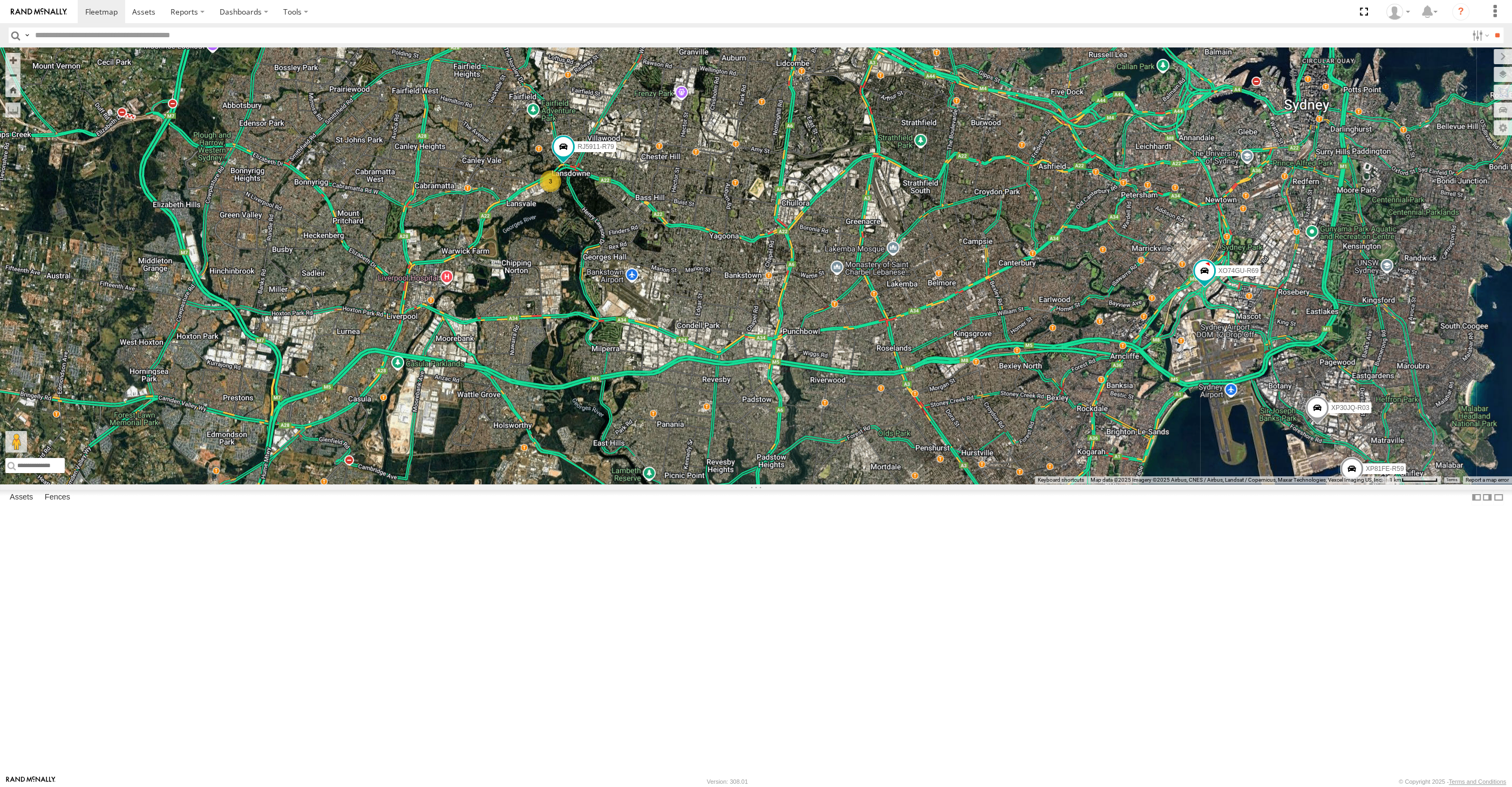
click at [961, 484] on div "XP30JQ-R03 XSNDHU-R04 RJ5911-R79 XP81FE-R59 XO74GU-R69 3" at bounding box center [756, 265] width 1512 height 436
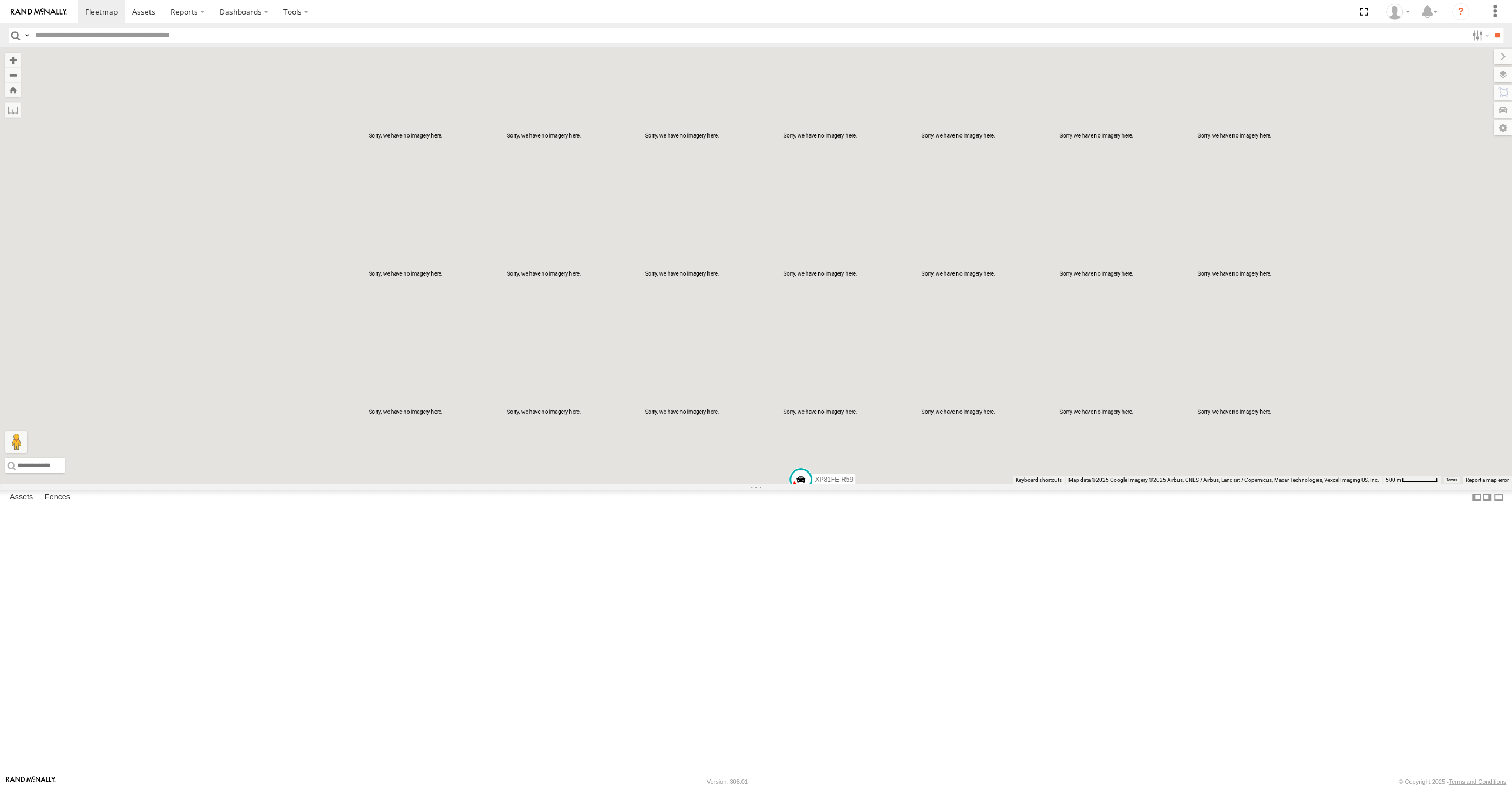
drag, startPoint x: 887, startPoint y: 578, endPoint x: 885, endPoint y: 524, distance: 54.0
click at [886, 484] on div "RJ5911-R79 XP81FE-R59" at bounding box center [756, 265] width 1512 height 436
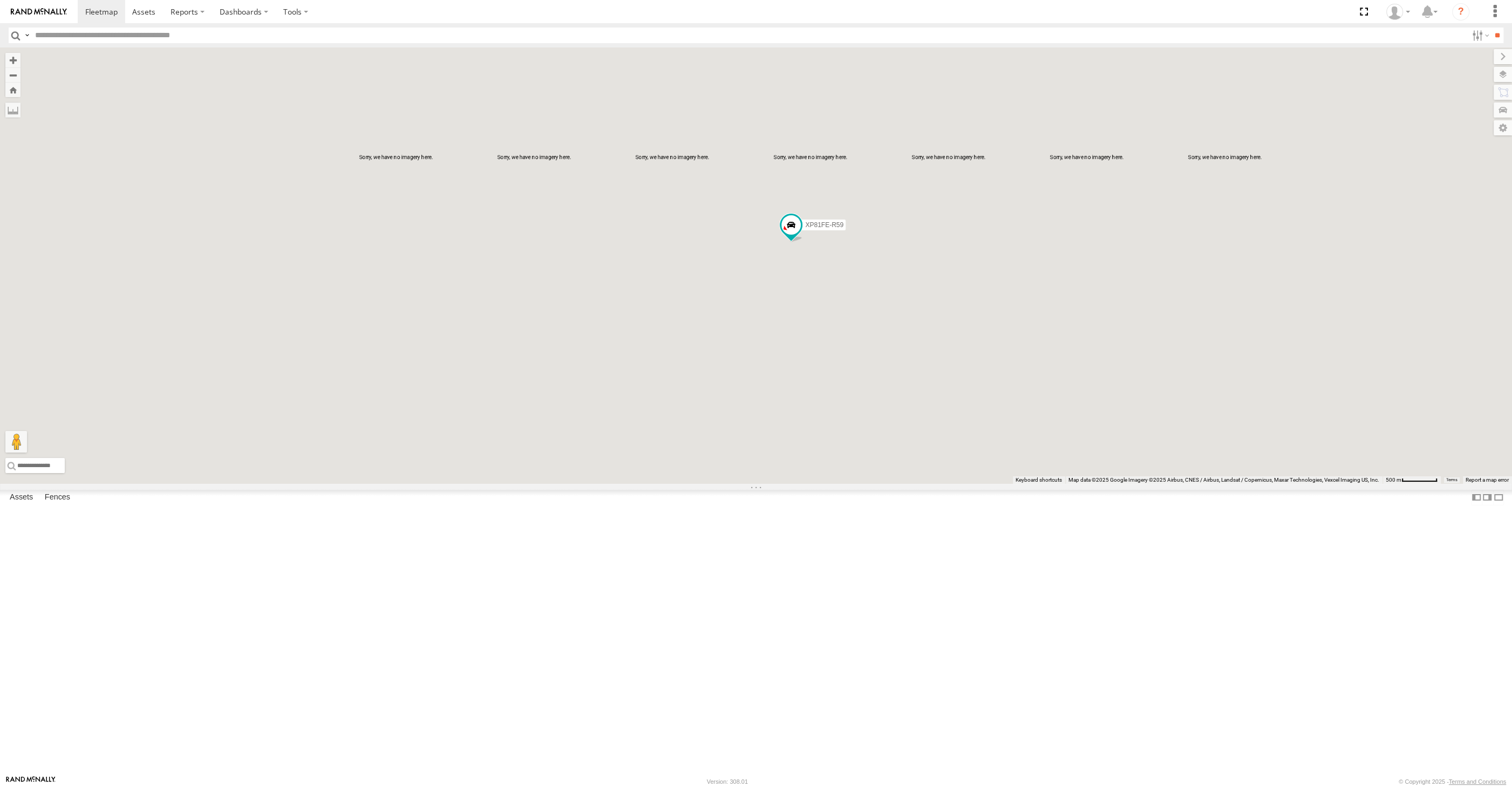
drag, startPoint x: 885, startPoint y: 523, endPoint x: 876, endPoint y: 554, distance: 32.3
click at [876, 484] on div "RJ5911-R79 XP81FE-R59" at bounding box center [756, 265] width 1512 height 436
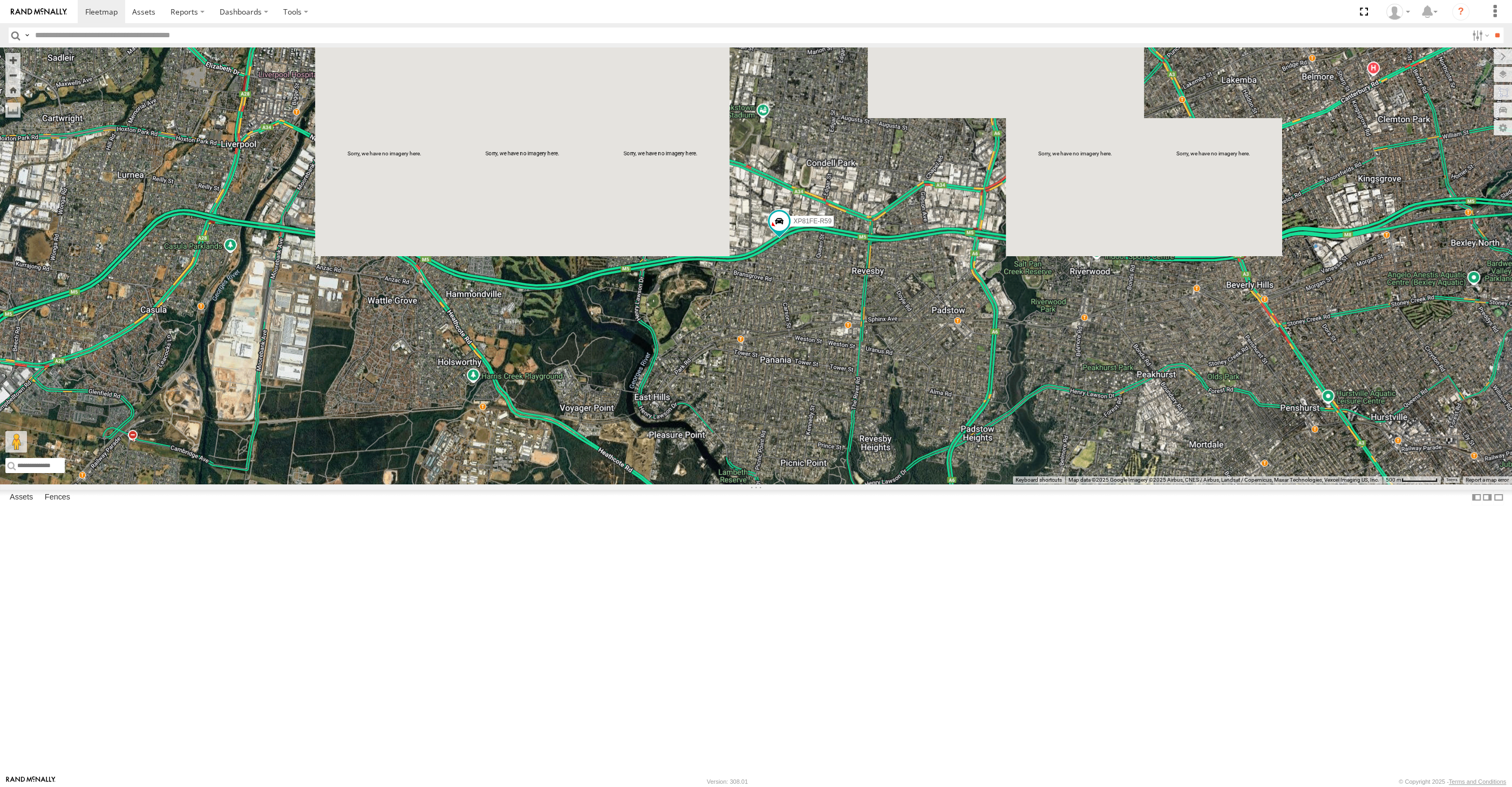
drag, startPoint x: 886, startPoint y: 491, endPoint x: 887, endPoint y: 515, distance: 24.0
click at [887, 484] on div "RJ5911-R79 XP81FE-R59" at bounding box center [756, 265] width 1512 height 436
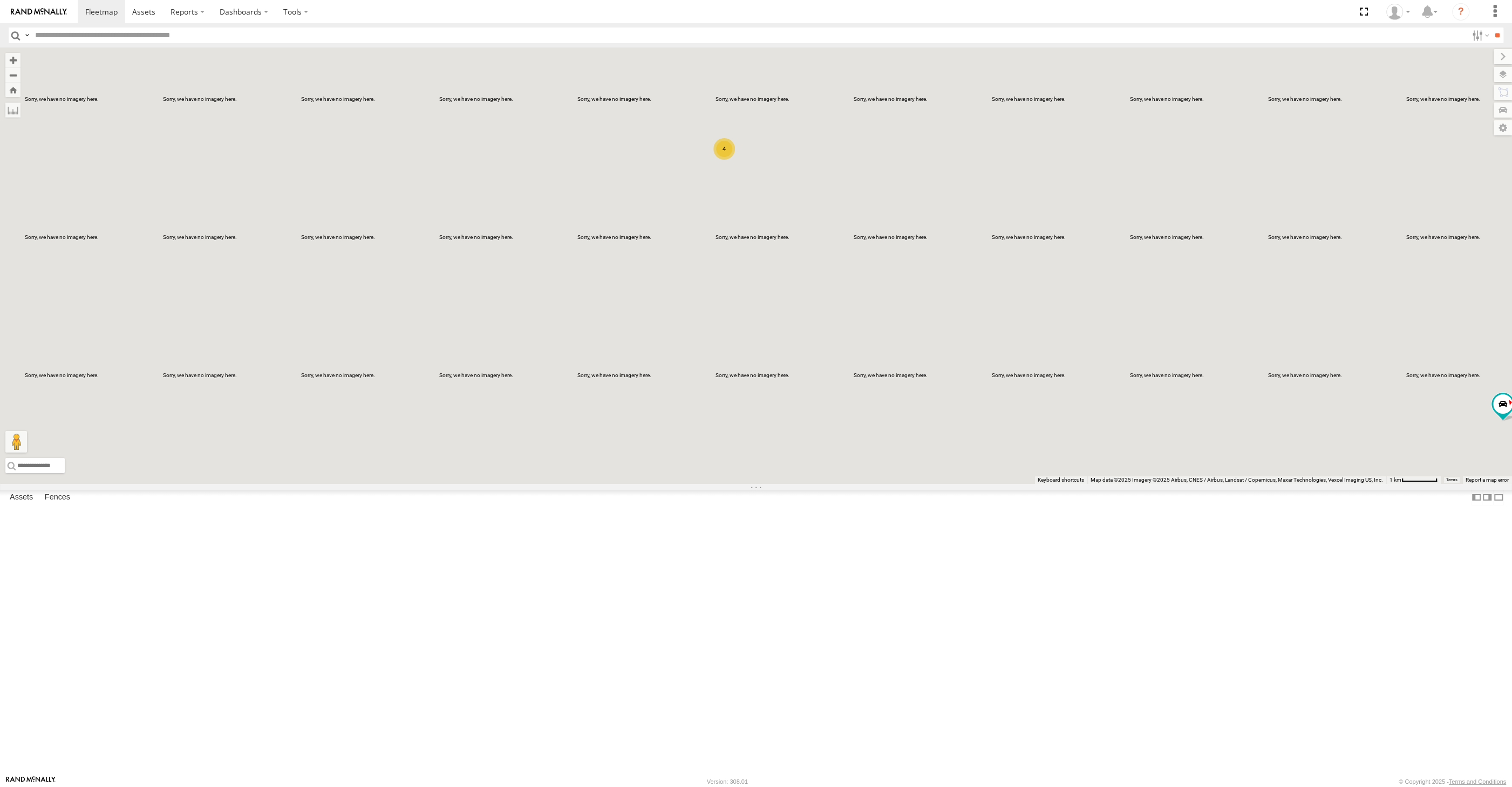
drag, startPoint x: 871, startPoint y: 470, endPoint x: 774, endPoint y: 505, distance: 103.1
click at [778, 484] on div "XP30JQ-R03 4 RJ5911-R79" at bounding box center [756, 265] width 1512 height 436
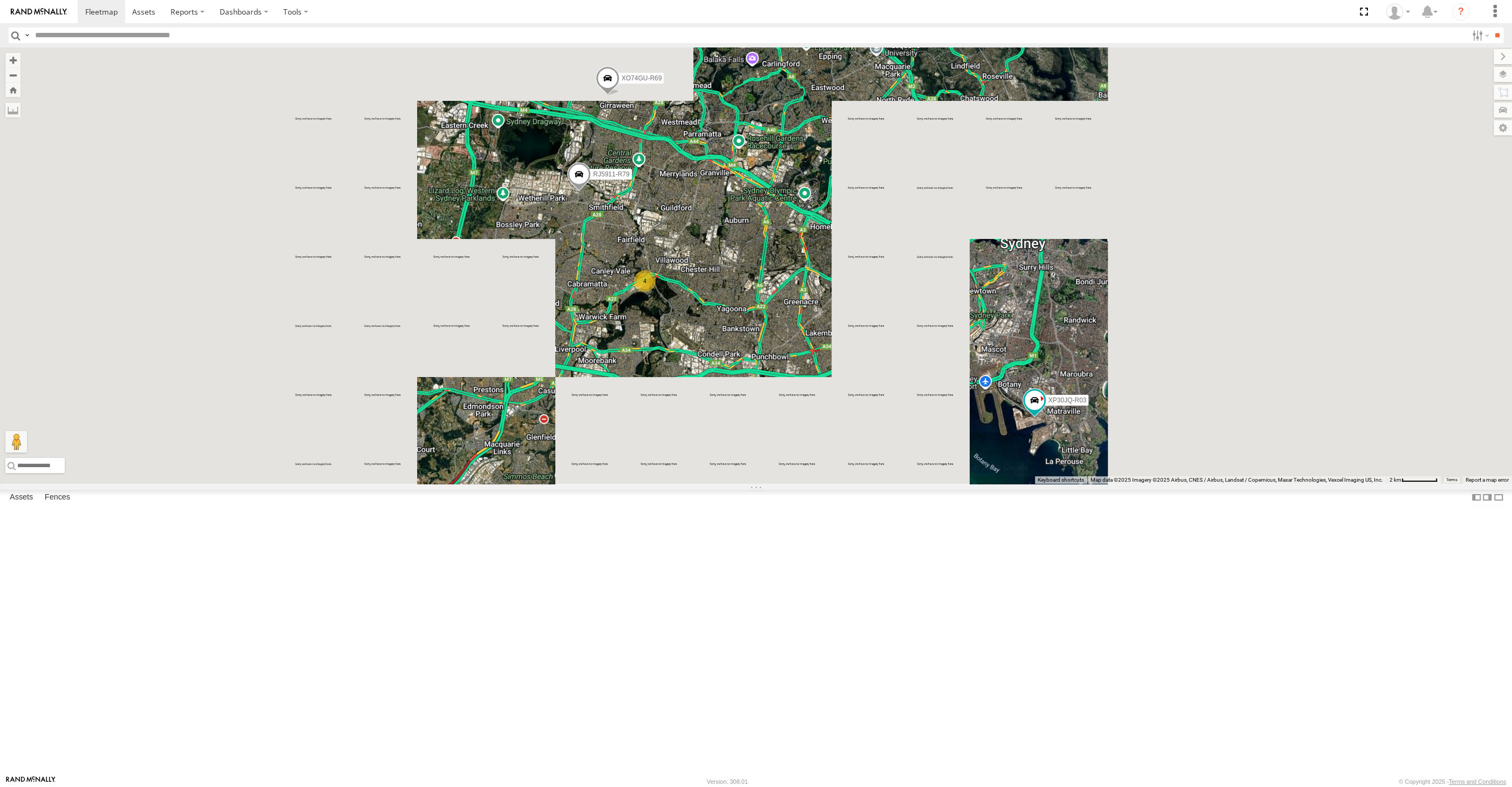
drag, startPoint x: 807, startPoint y: 548, endPoint x: 791, endPoint y: 528, distance: 25.6
click at [794, 484] on div "XP30JQ-R03 RJ5911-R79 XSNDHU-R04 4 XO74GU-R69" at bounding box center [756, 265] width 1512 height 436
